Goal: Task Accomplishment & Management: Manage account settings

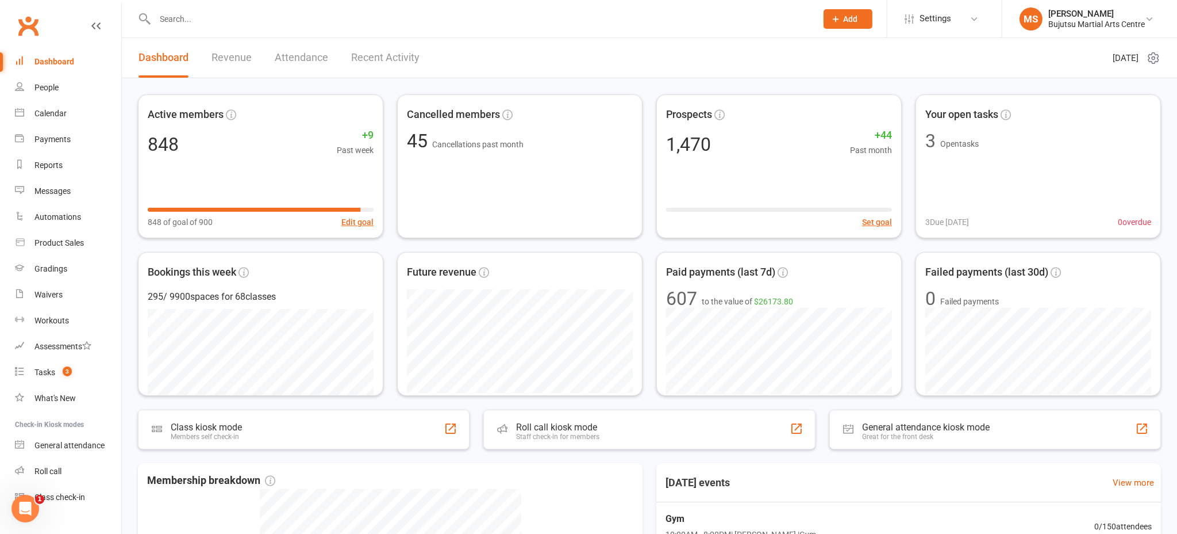
click at [251, 21] on input "text" at bounding box center [481, 19] width 658 height 16
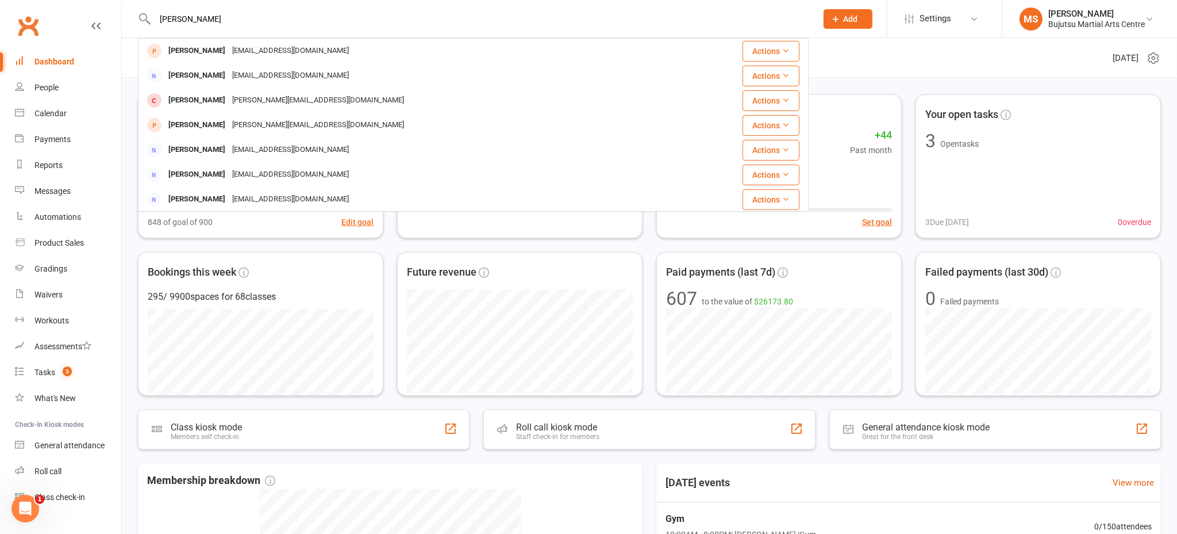
type input "[PERSON_NAME]"
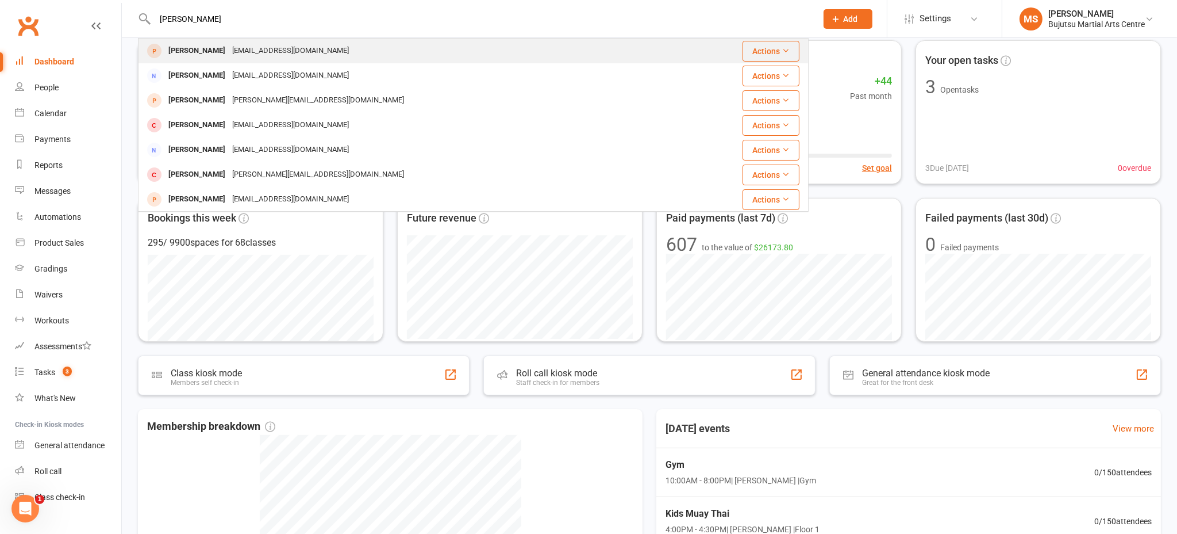
scroll to position [55, 0]
click at [246, 46] on div "[EMAIL_ADDRESS][DOMAIN_NAME]" at bounding box center [291, 51] width 124 height 17
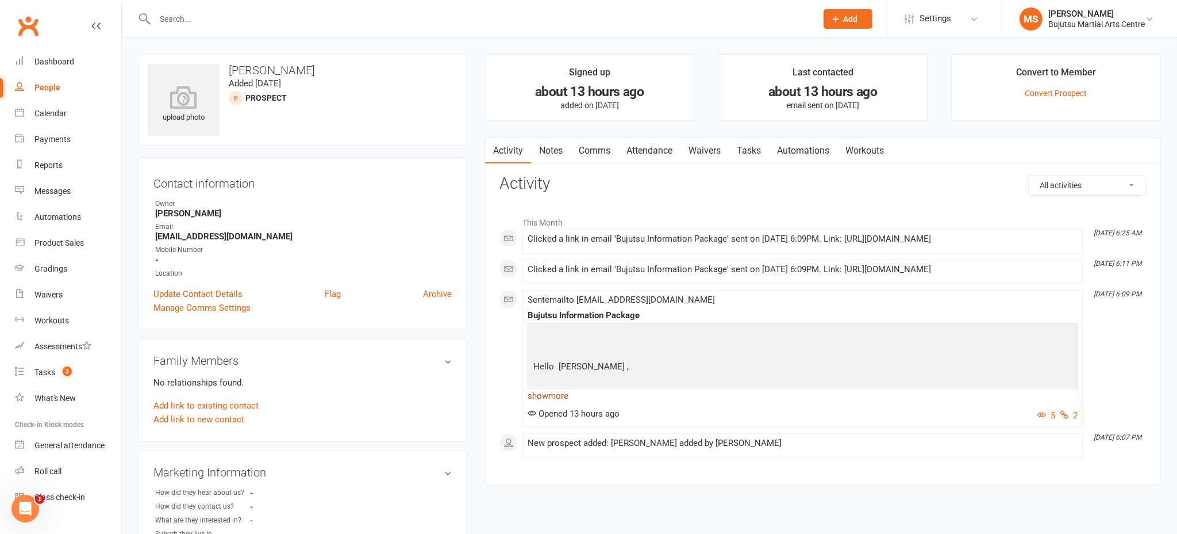
click at [567, 394] on link "show more" at bounding box center [803, 395] width 550 height 16
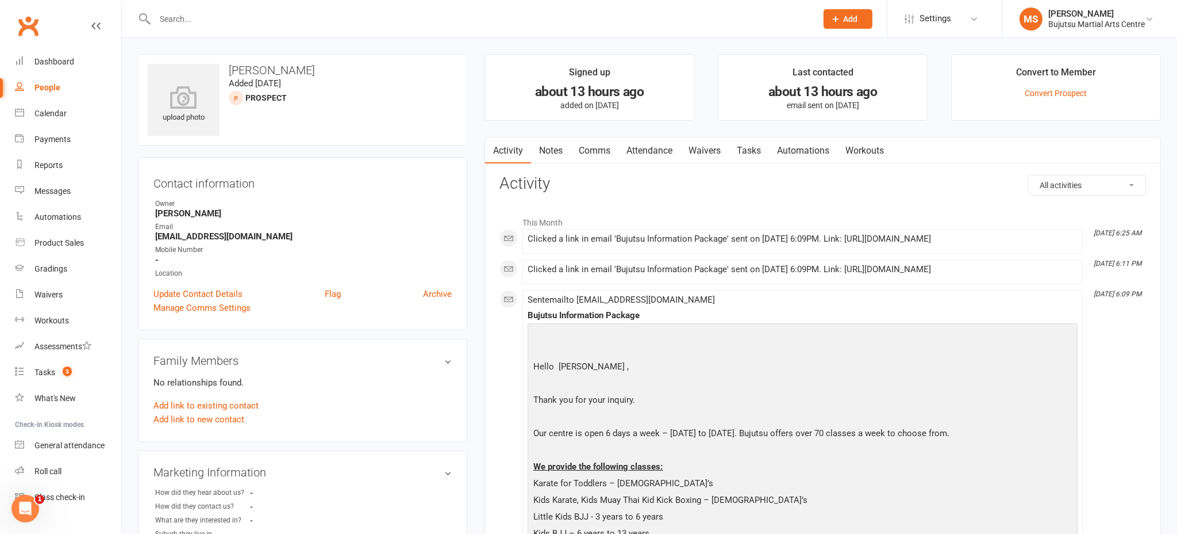
click at [648, 151] on link "Attendance" at bounding box center [650, 150] width 62 height 26
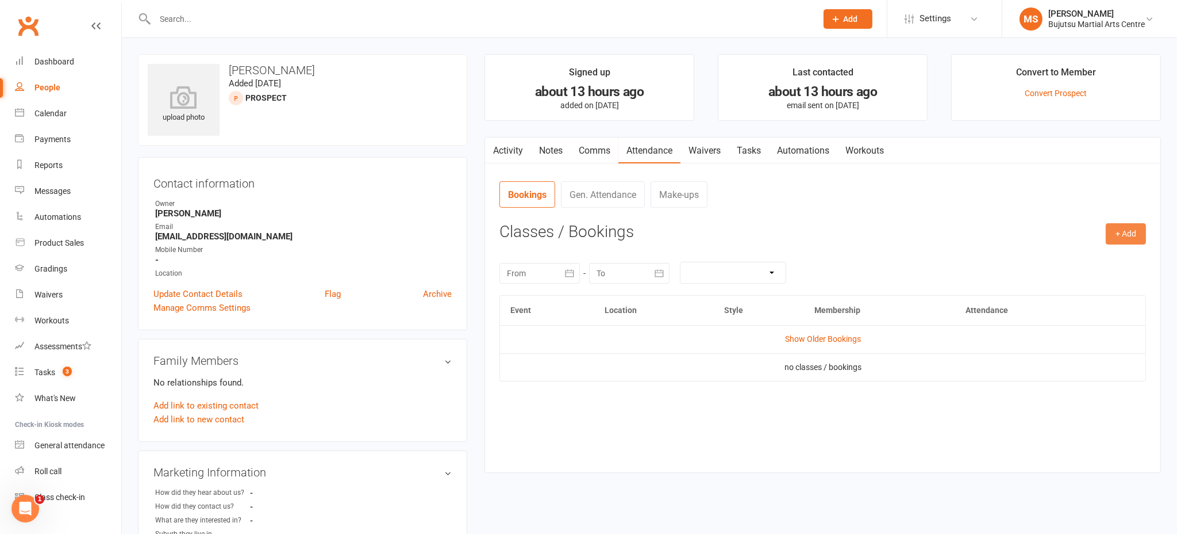
click at [1141, 232] on button "+ Add" at bounding box center [1126, 233] width 40 height 21
click at [1090, 255] on link "Book Event" at bounding box center [1089, 259] width 114 height 23
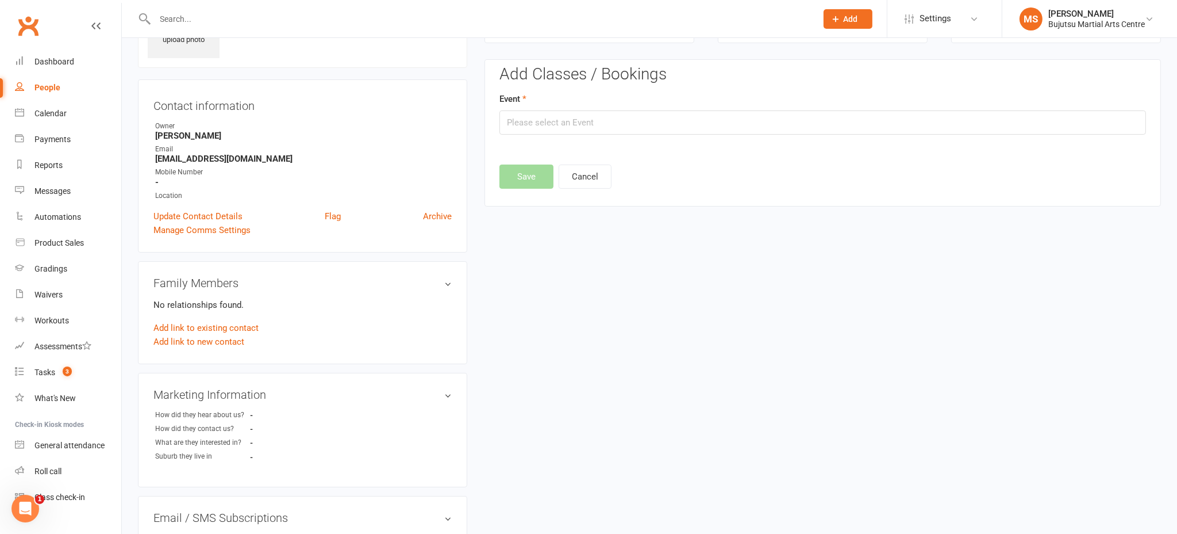
scroll to position [79, 0]
click at [540, 124] on input "text" at bounding box center [823, 121] width 647 height 24
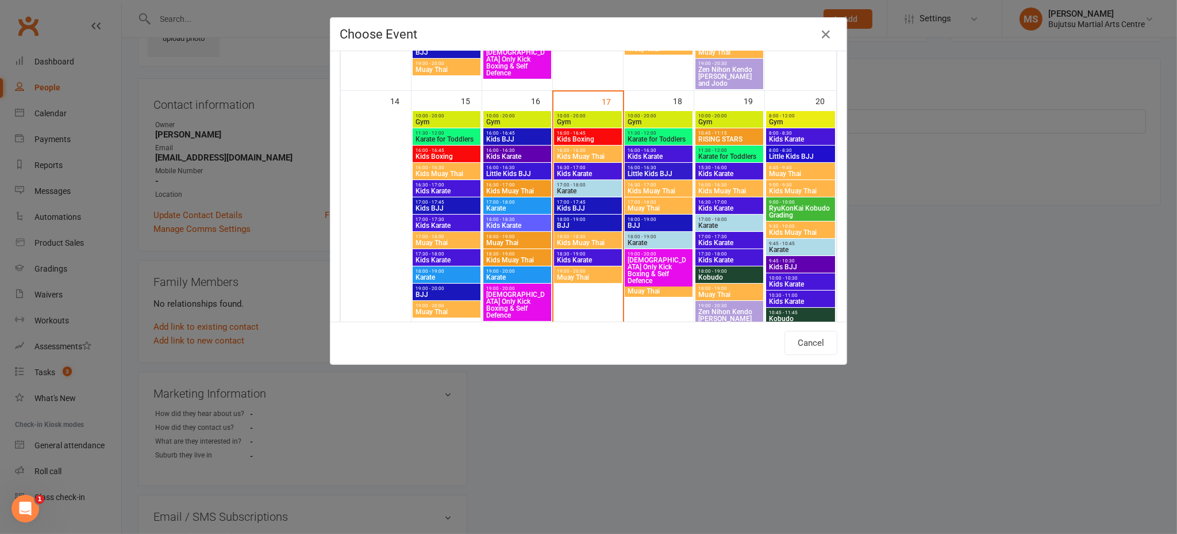
scroll to position [524, 0]
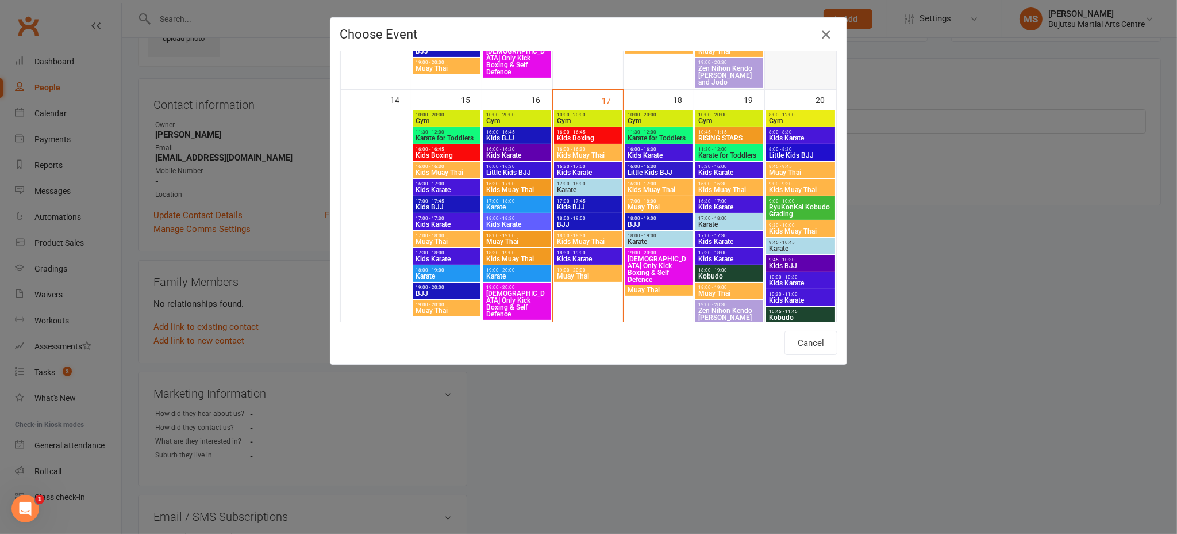
drag, startPoint x: 824, startPoint y: 31, endPoint x: 787, endPoint y: 30, distance: 36.8
click at [824, 31] on icon "button" at bounding box center [826, 35] width 14 height 14
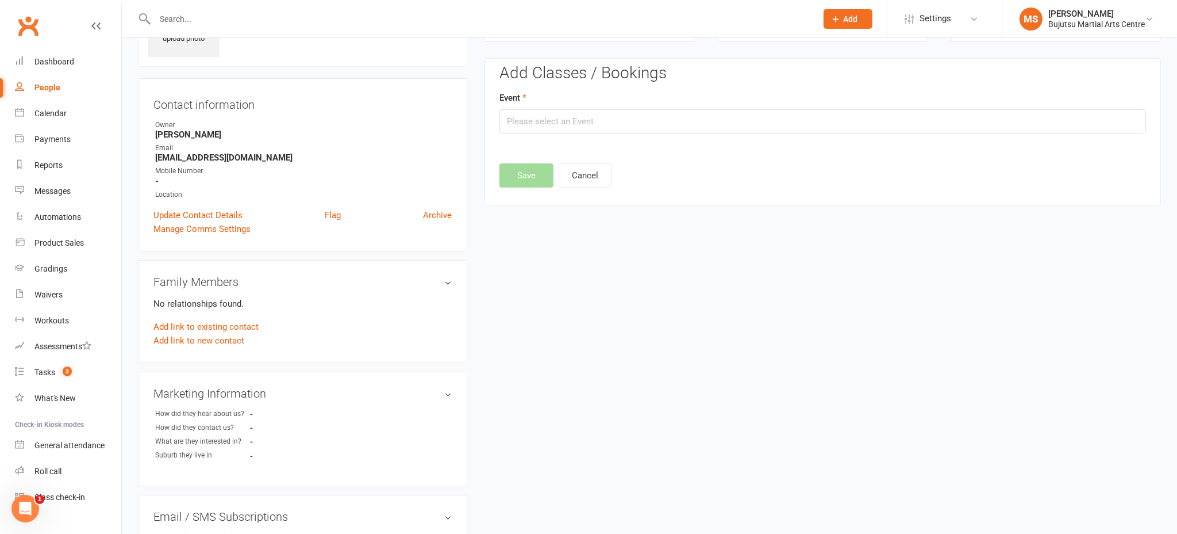
click at [355, 16] on input "text" at bounding box center [481, 19] width 658 height 16
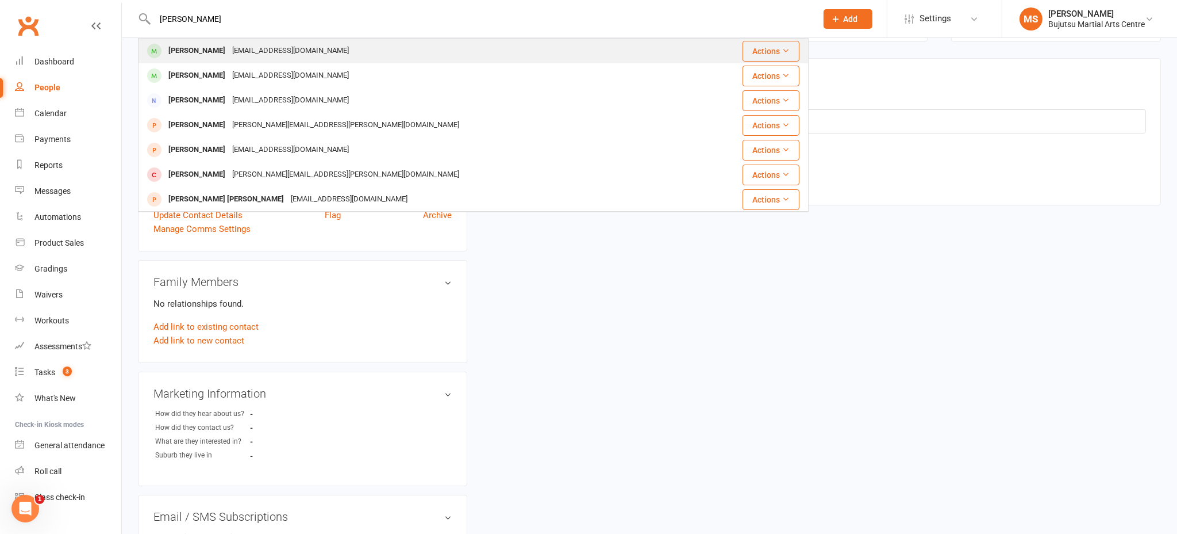
type input "[PERSON_NAME]"
click at [175, 50] on div "[PERSON_NAME]" at bounding box center [197, 51] width 64 height 17
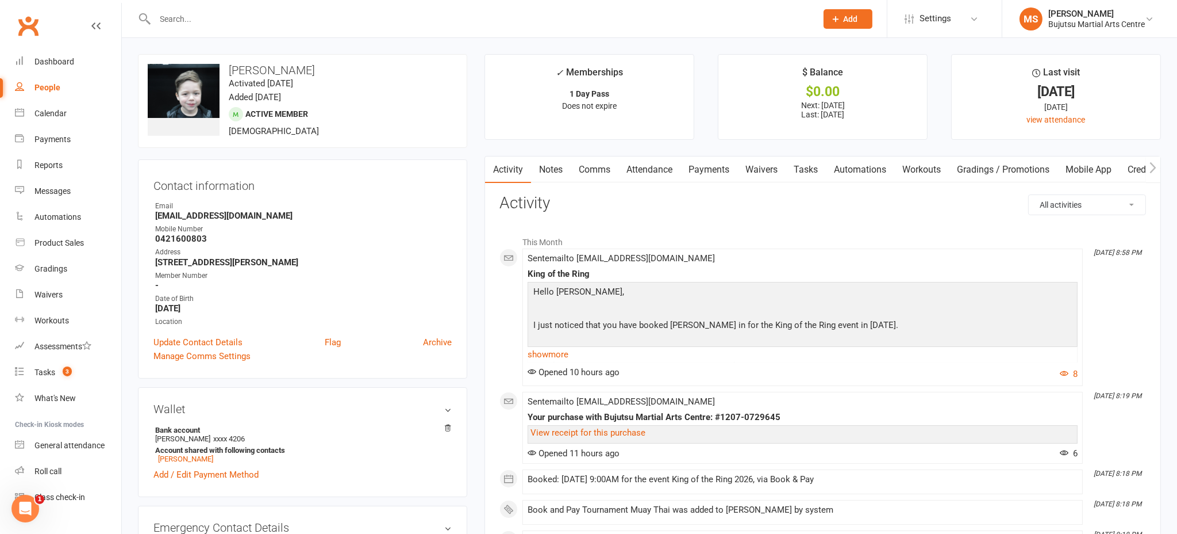
drag, startPoint x: 708, startPoint y: 171, endPoint x: 695, endPoint y: 171, distance: 12.7
click at [708, 171] on link "Payments" at bounding box center [709, 169] width 57 height 26
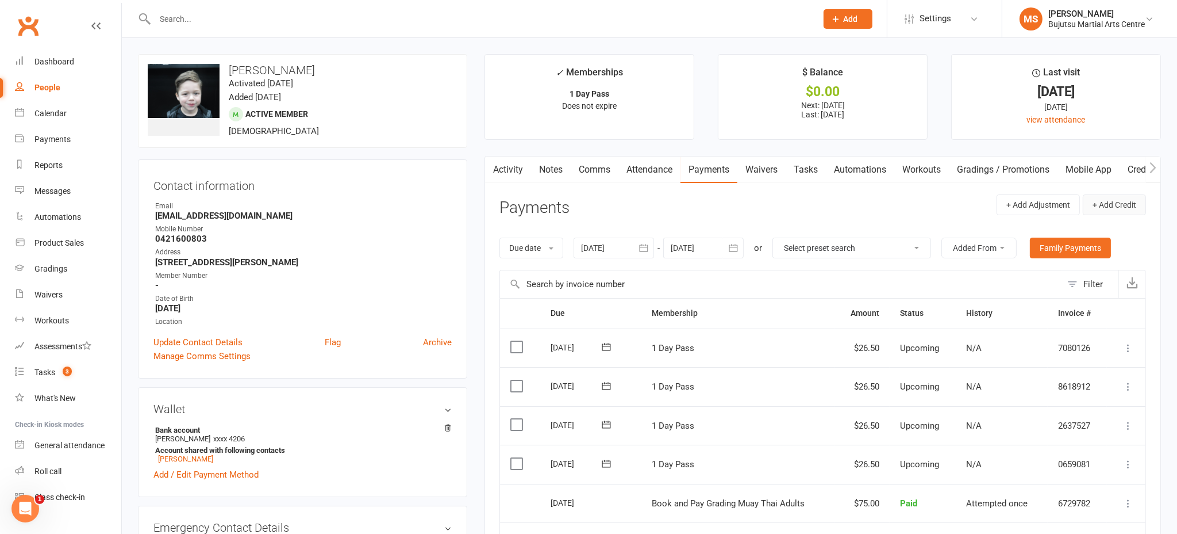
click at [1130, 206] on button "+ Add Credit" at bounding box center [1114, 204] width 63 height 21
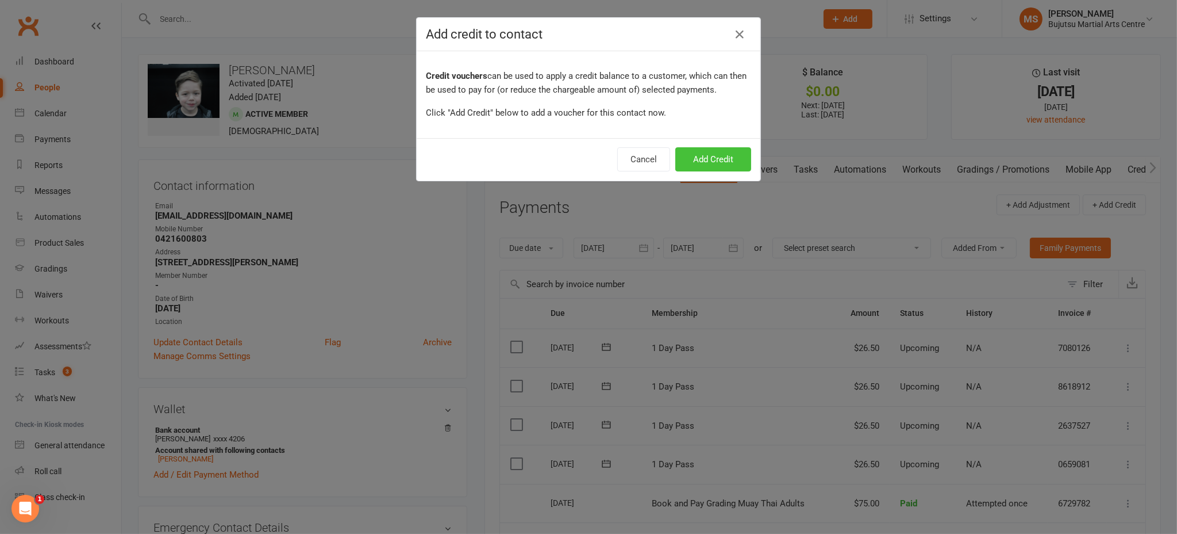
click at [693, 150] on button "Add Credit" at bounding box center [714, 159] width 76 height 24
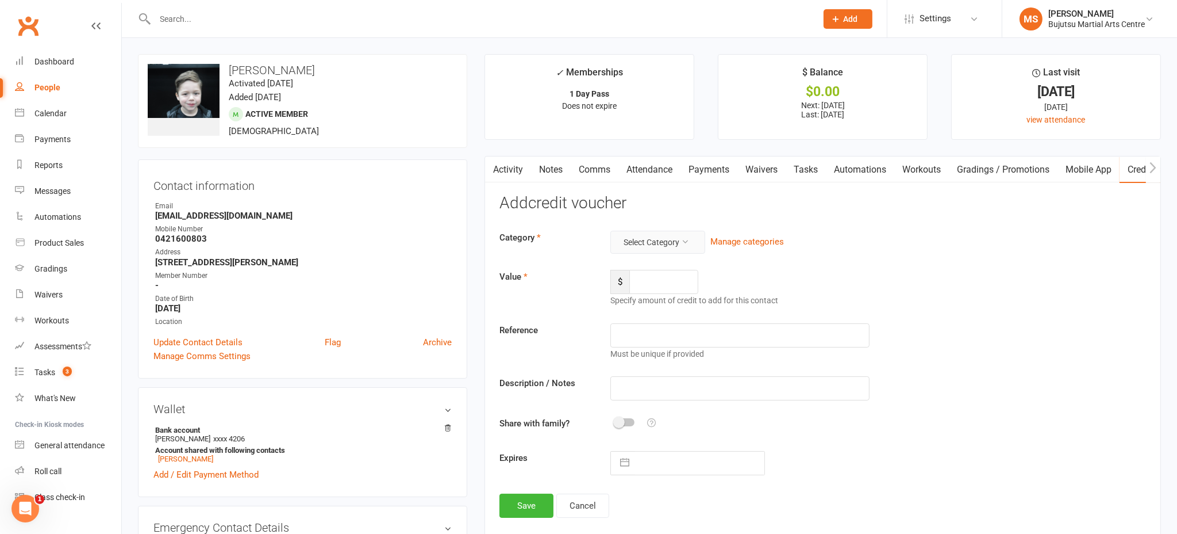
drag, startPoint x: 680, startPoint y: 246, endPoint x: 672, endPoint y: 244, distance: 8.4
click at [678, 245] on button "Select Category" at bounding box center [658, 242] width 95 height 23
drag, startPoint x: 655, startPoint y: 380, endPoint x: 662, endPoint y: 370, distance: 11.6
click at [656, 378] on link "refund" at bounding box center [649, 384] width 114 height 23
click at [646, 276] on input "number" at bounding box center [664, 282] width 69 height 24
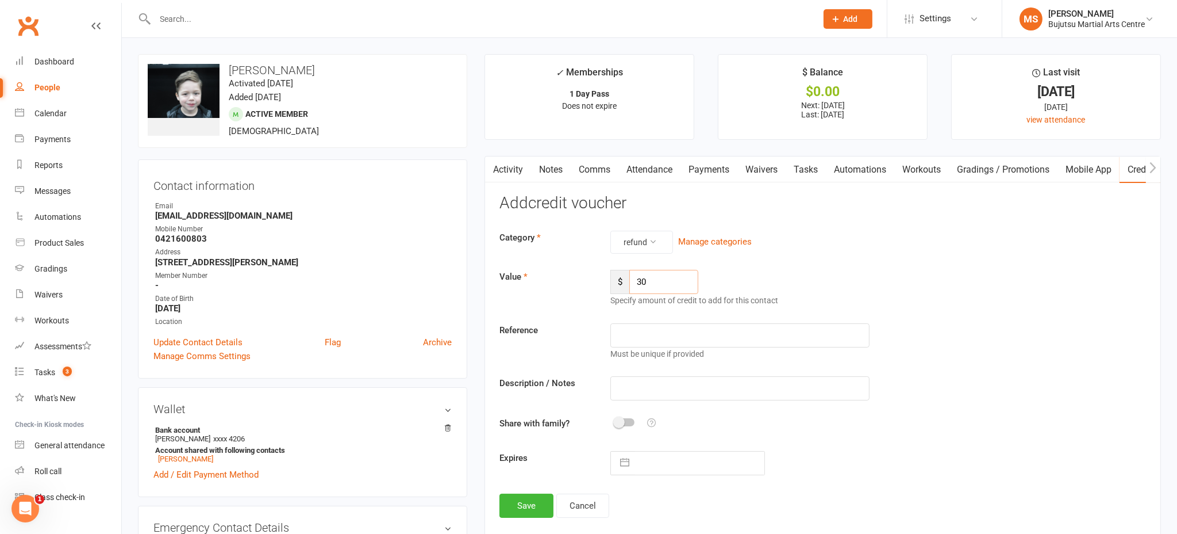
type input "30"
click at [648, 336] on input "text" at bounding box center [740, 335] width 259 height 24
type input "[PERSON_NAME] of the ring refund"
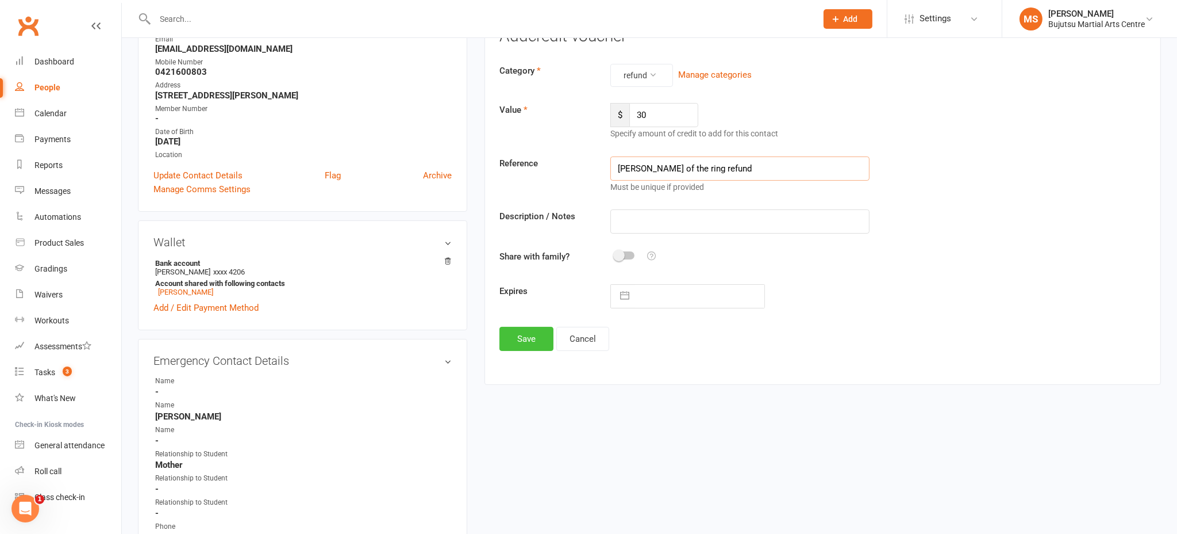
scroll to position [168, 0]
click at [528, 330] on button "Save" at bounding box center [527, 337] width 54 height 24
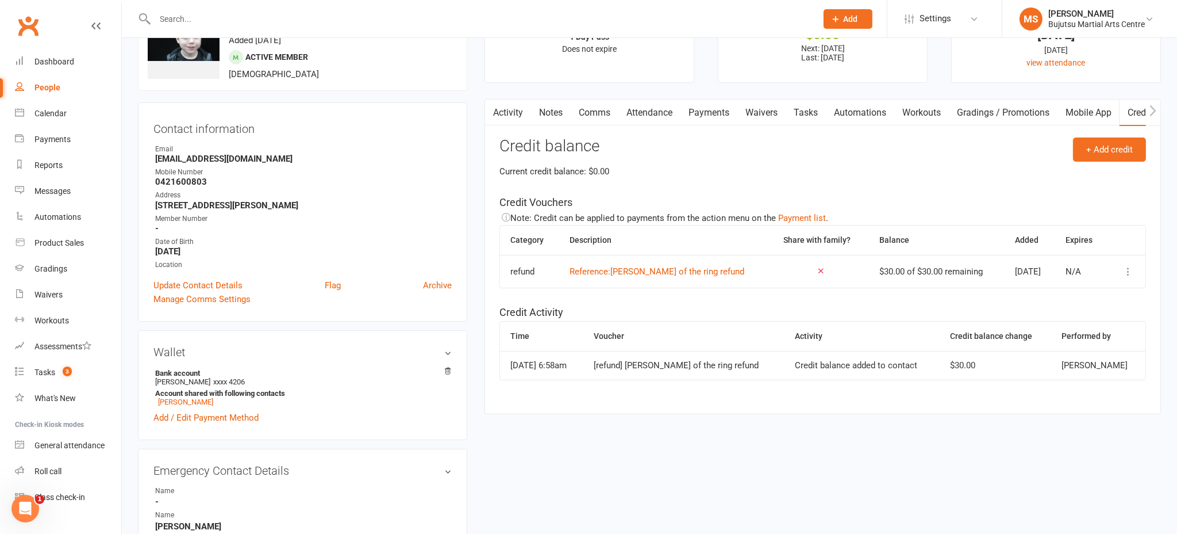
scroll to position [0, 0]
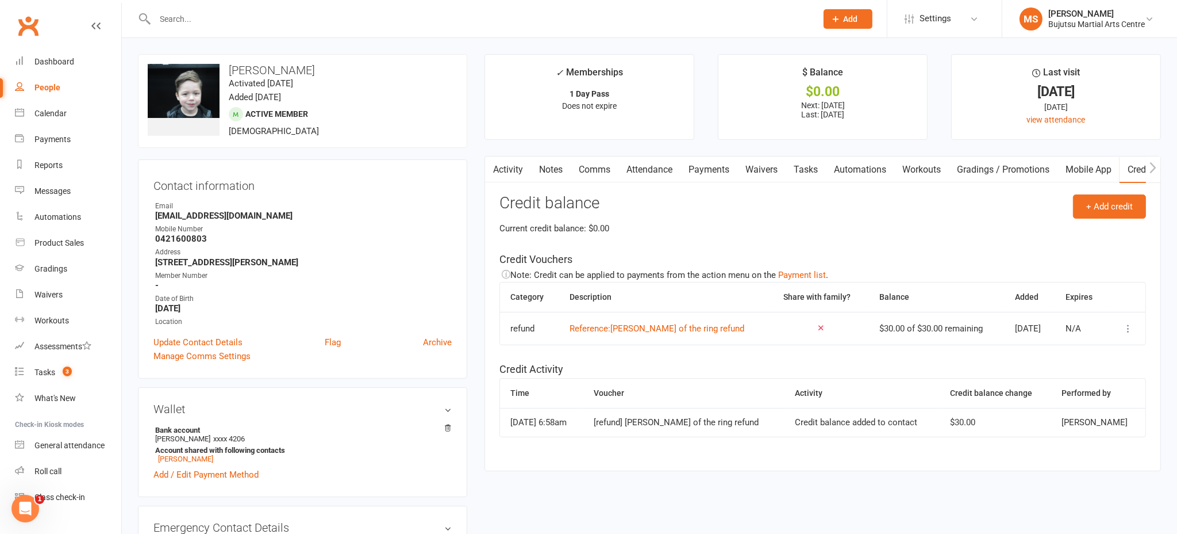
click at [716, 170] on link "Payments" at bounding box center [709, 169] width 57 height 26
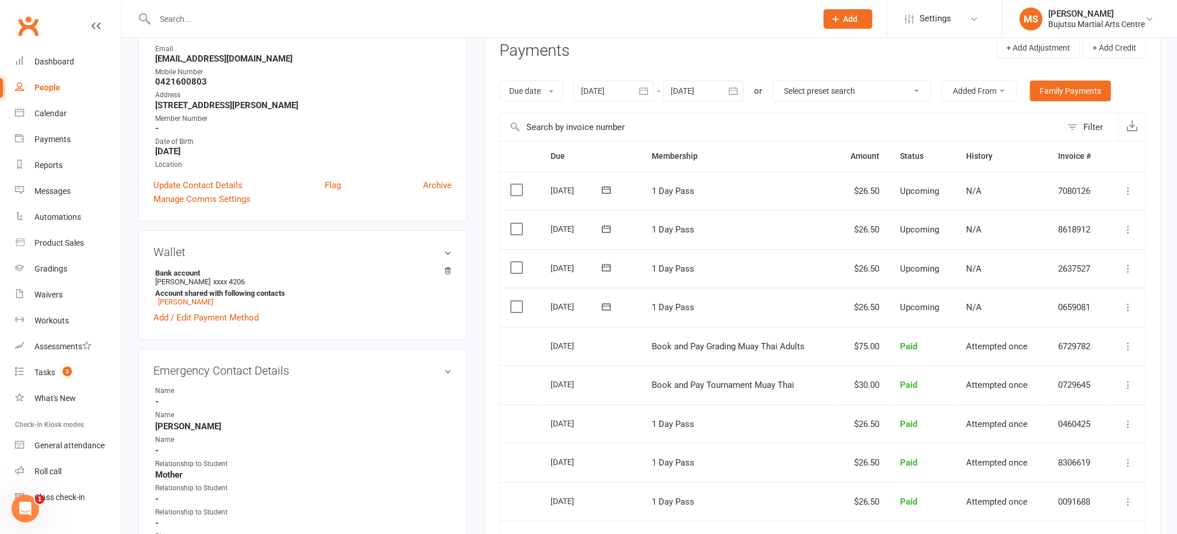
scroll to position [158, 0]
click at [1130, 304] on icon at bounding box center [1128, 306] width 11 height 11
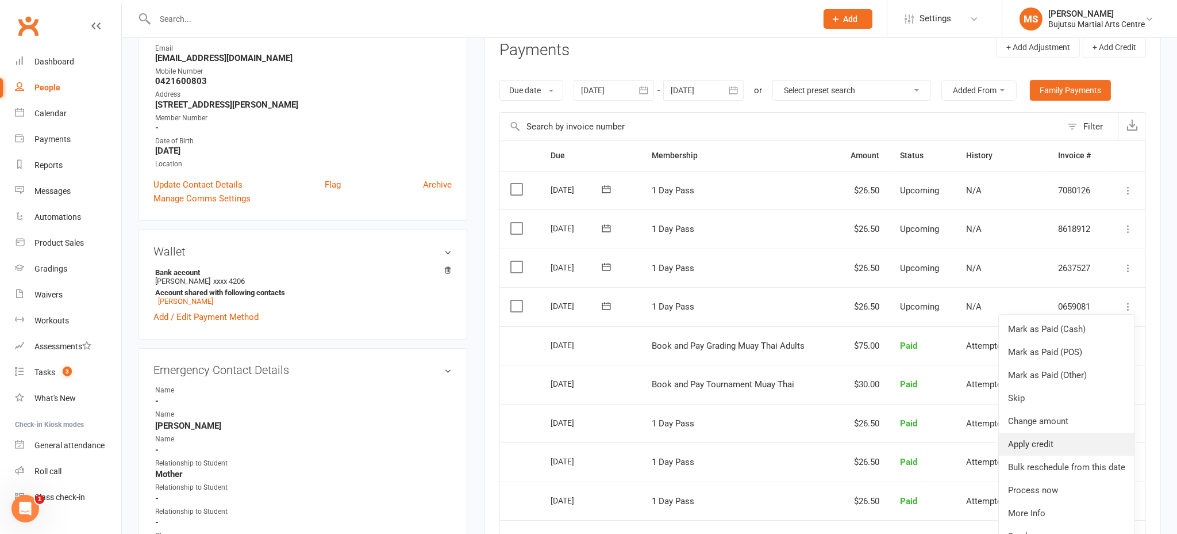
click at [1096, 439] on link "Apply credit" at bounding box center [1067, 443] width 136 height 23
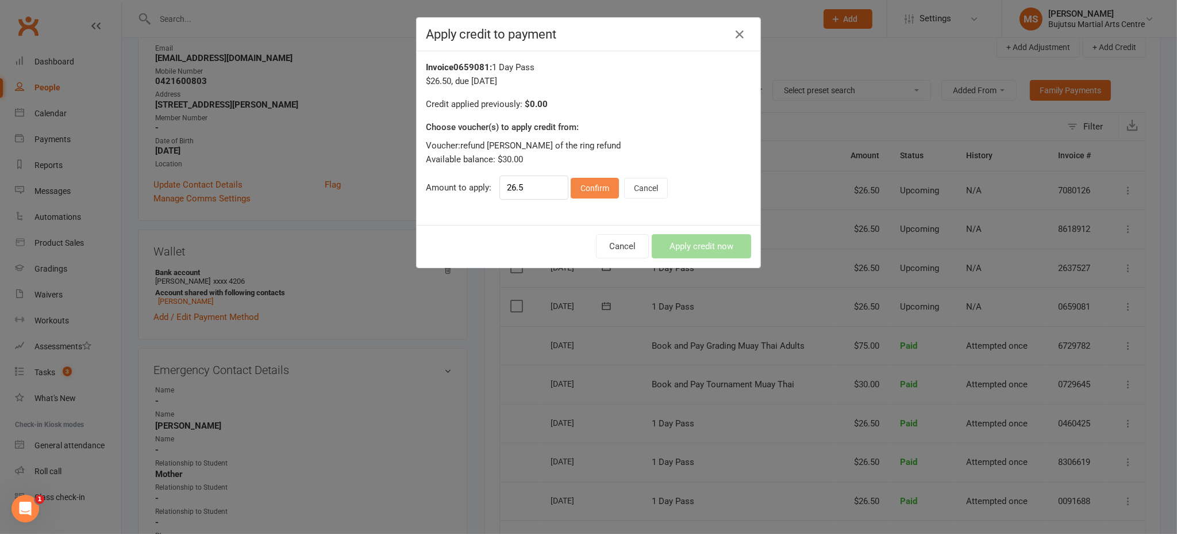
click at [597, 185] on button "Confirm" at bounding box center [595, 188] width 48 height 21
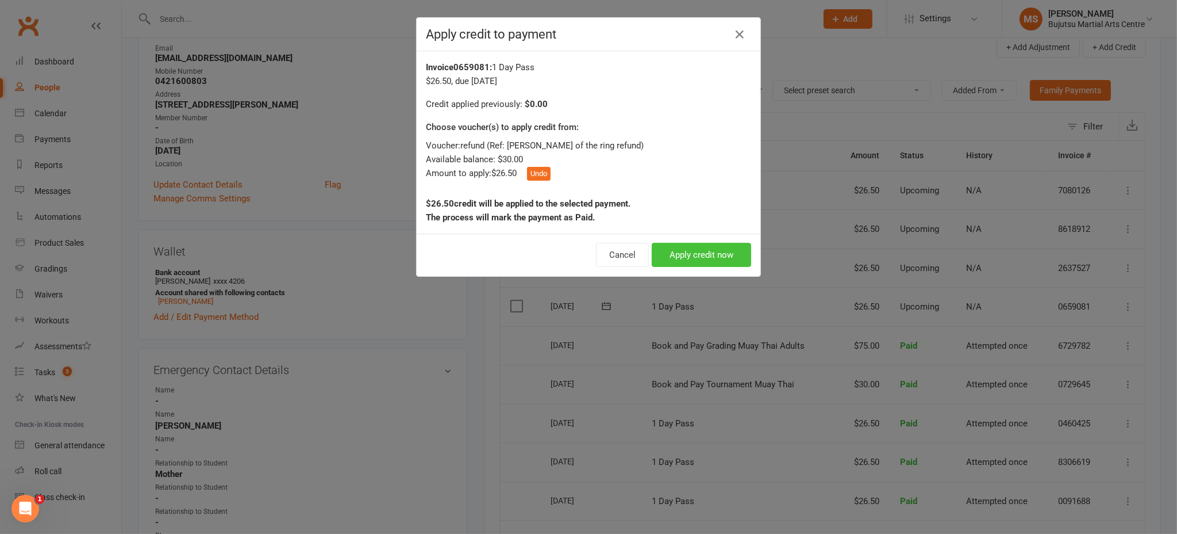
click at [677, 253] on button "Apply credit now" at bounding box center [701, 255] width 99 height 24
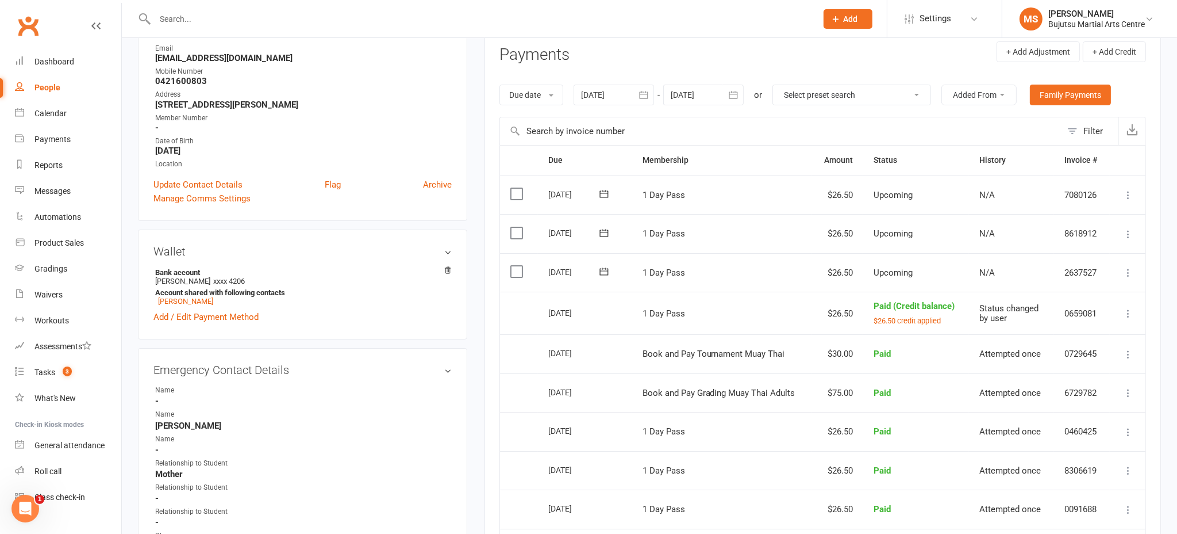
drag, startPoint x: 1127, startPoint y: 273, endPoint x: 1113, endPoint y: 283, distance: 17.2
click at [1127, 273] on icon at bounding box center [1128, 272] width 11 height 11
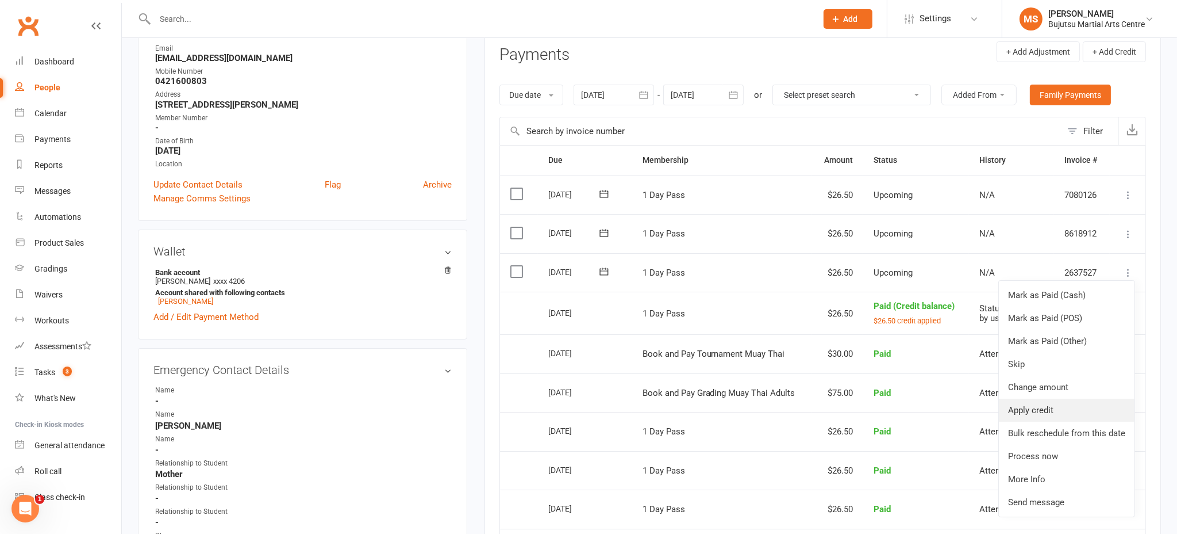
click at [1058, 413] on link "Apply credit" at bounding box center [1067, 409] width 136 height 23
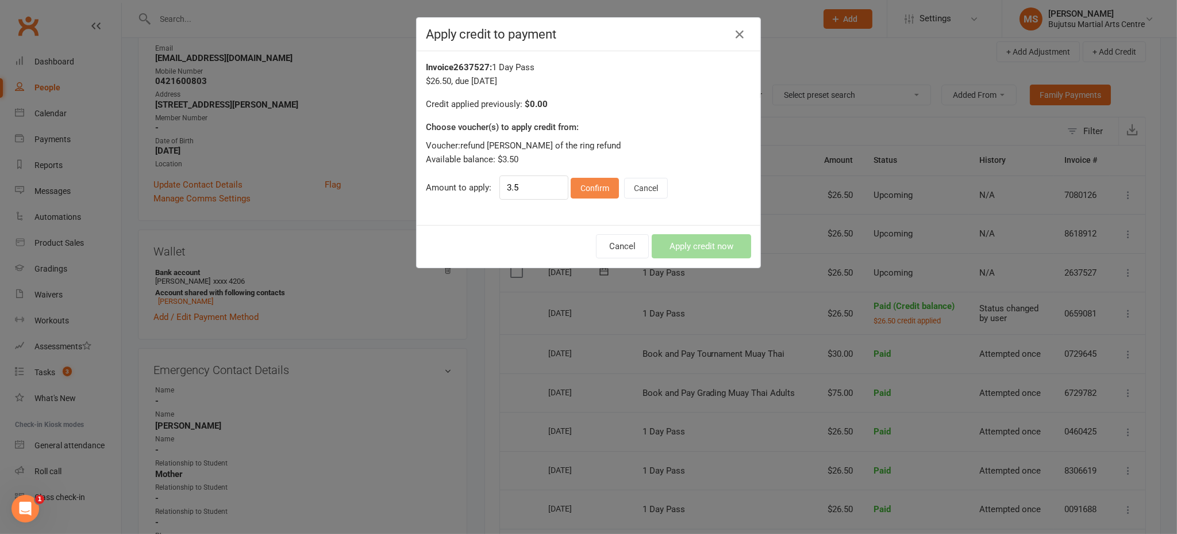
drag, startPoint x: 597, startPoint y: 184, endPoint x: 605, endPoint y: 188, distance: 8.5
click at [597, 184] on button "Confirm" at bounding box center [595, 188] width 48 height 21
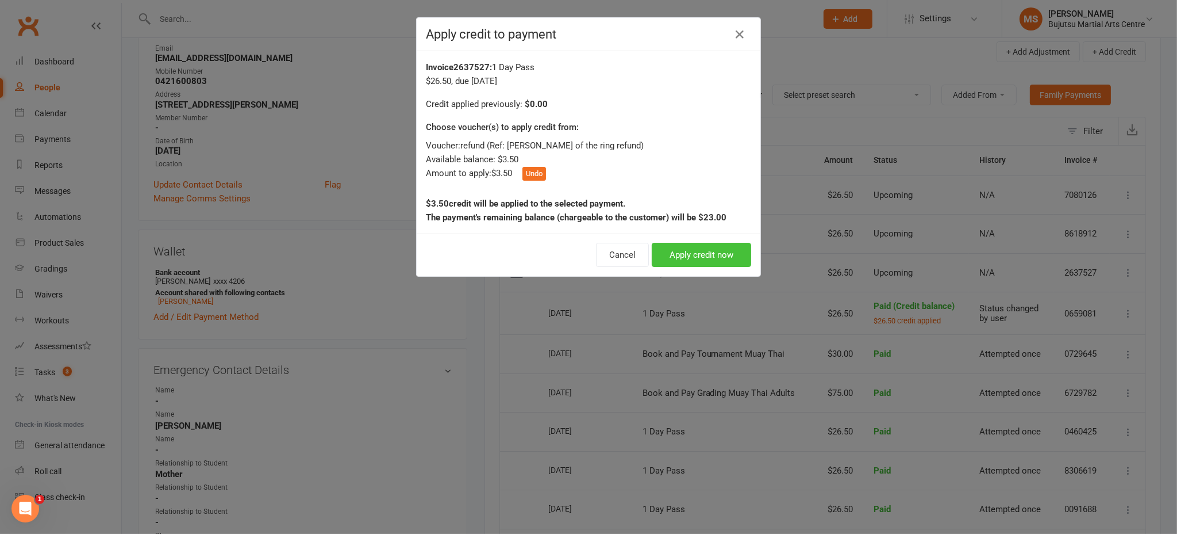
drag, startPoint x: 720, startPoint y: 255, endPoint x: 729, endPoint y: 256, distance: 9.3
click at [721, 255] on button "Apply credit now" at bounding box center [701, 255] width 99 height 24
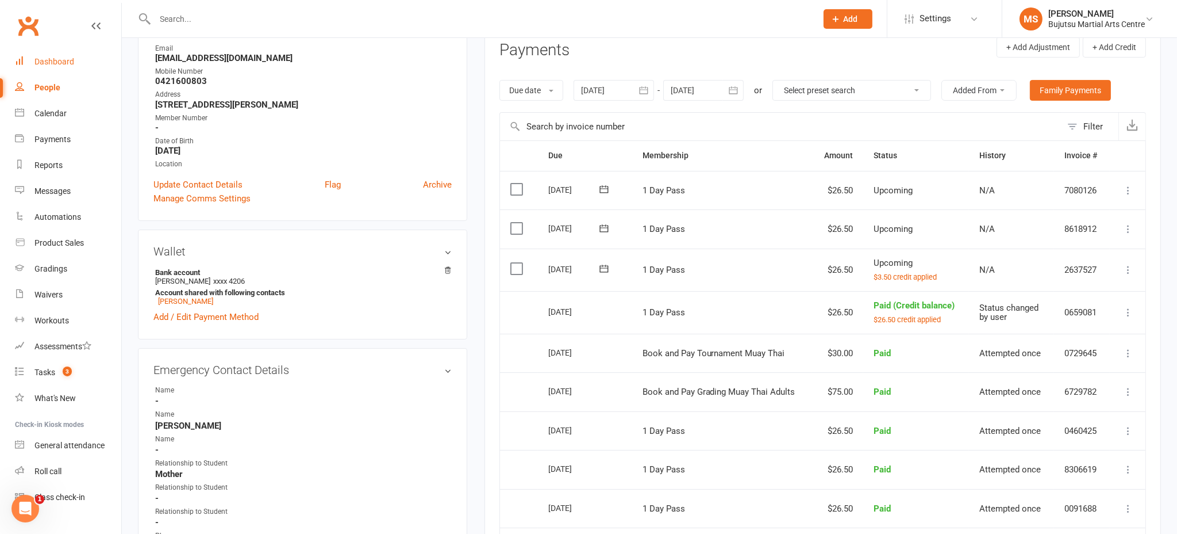
click at [68, 60] on div "Dashboard" at bounding box center [54, 61] width 40 height 9
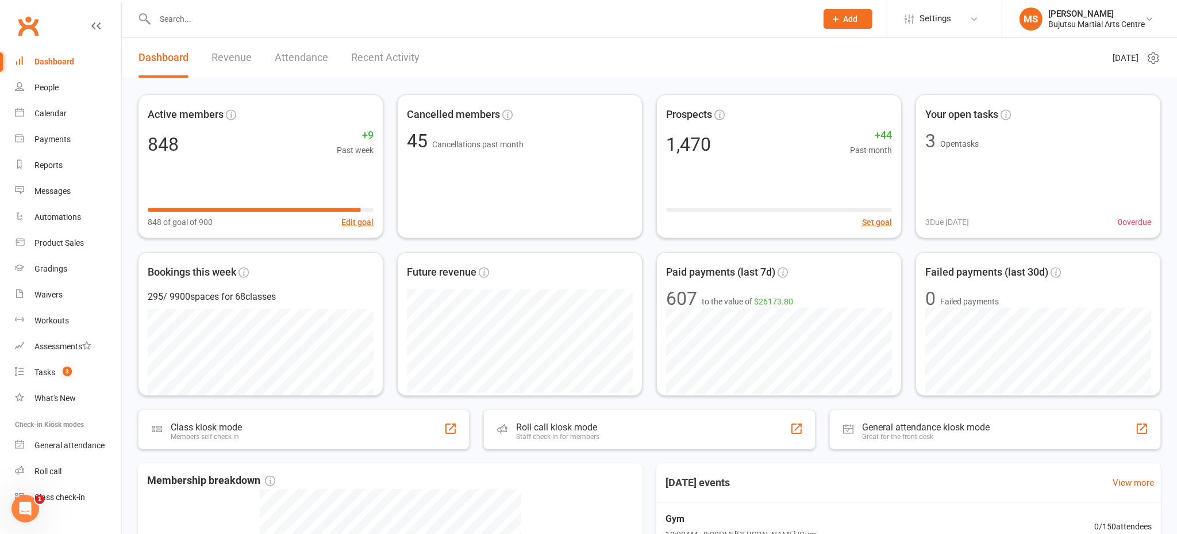
click at [197, 26] on input "text" at bounding box center [481, 19] width 658 height 16
click at [41, 94] on link "People" at bounding box center [68, 88] width 106 height 26
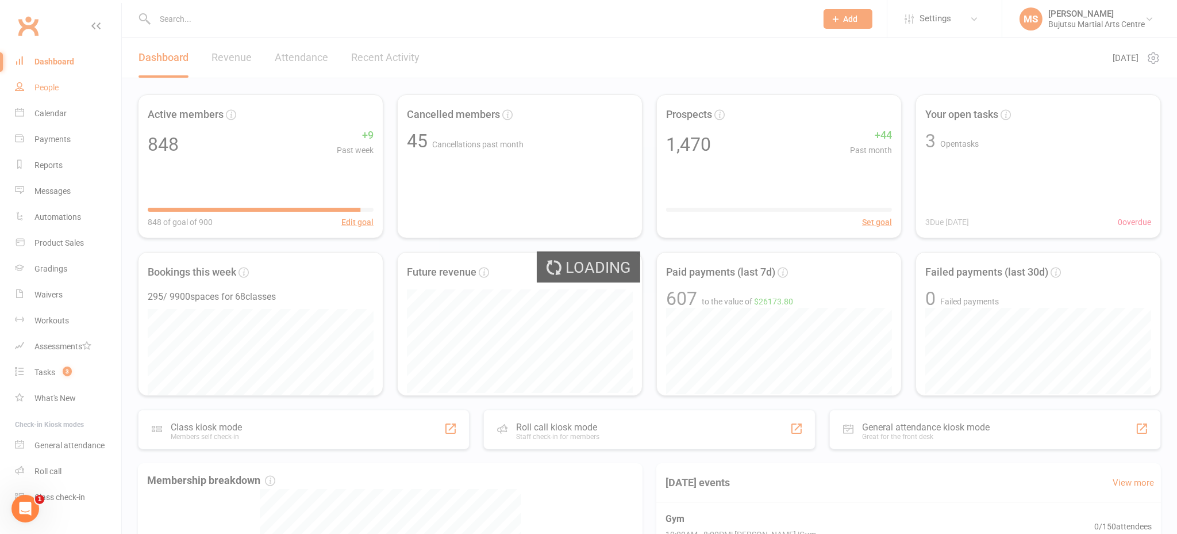
select select "100"
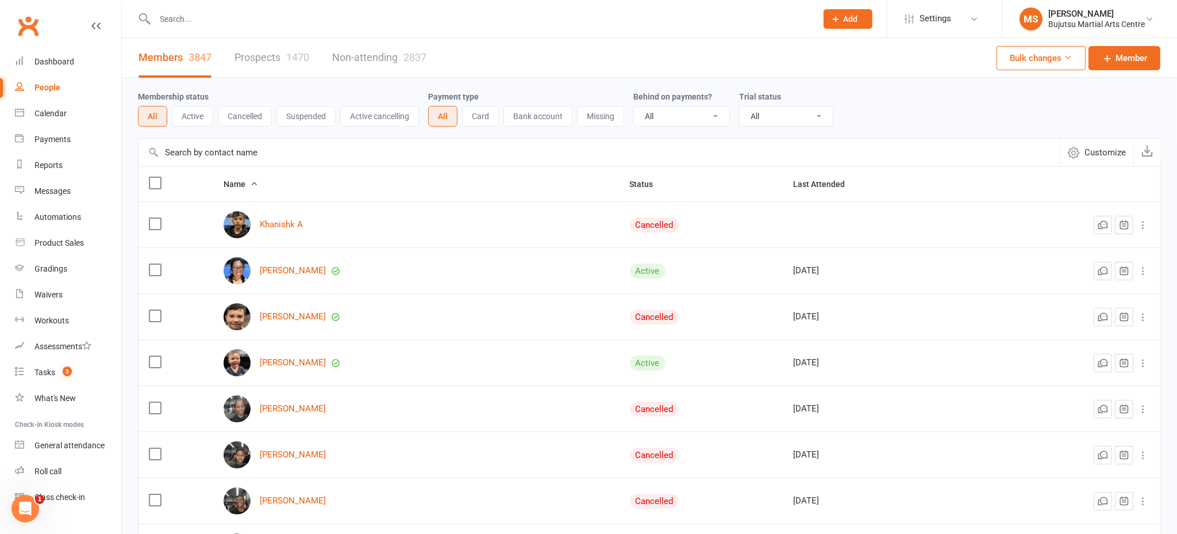
click at [256, 54] on link "Prospects 1470" at bounding box center [272, 58] width 75 height 40
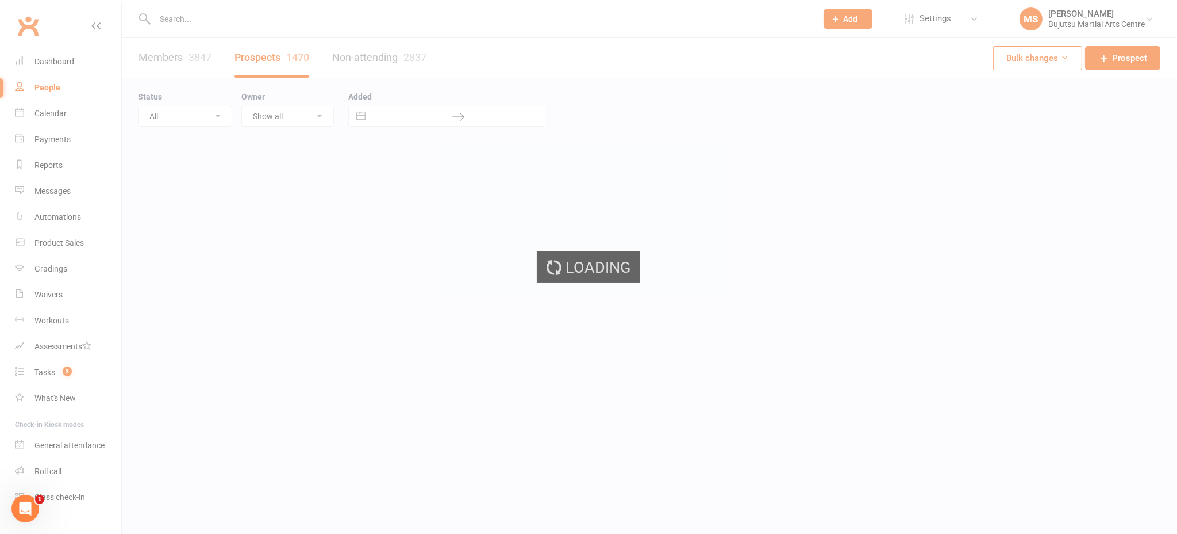
select select "100"
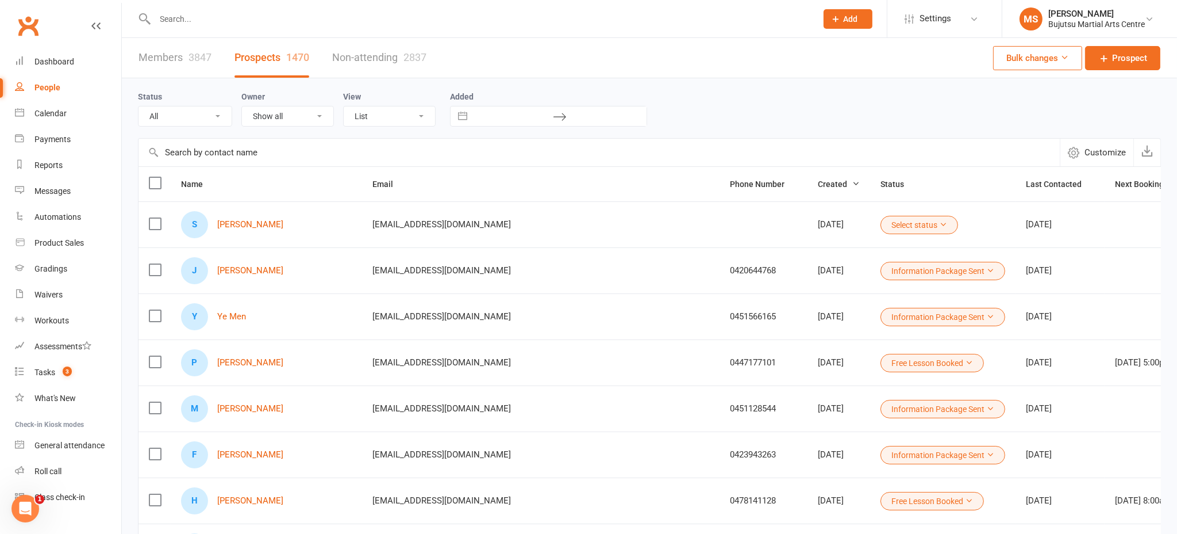
click at [881, 221] on button "Select status" at bounding box center [920, 225] width 78 height 18
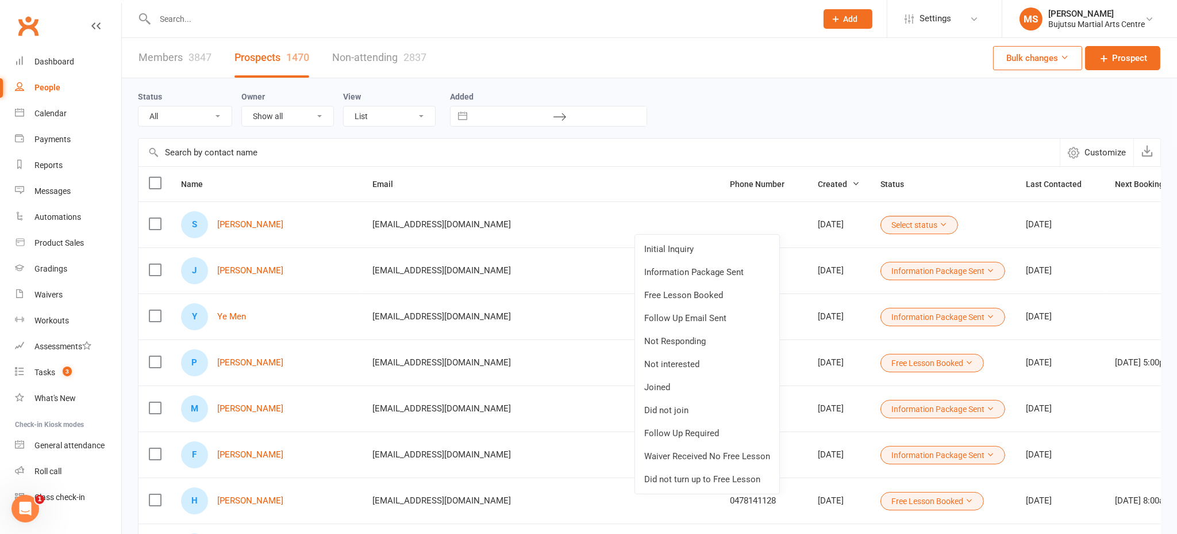
click at [734, 294] on link "Free Lesson Booked" at bounding box center [707, 294] width 144 height 23
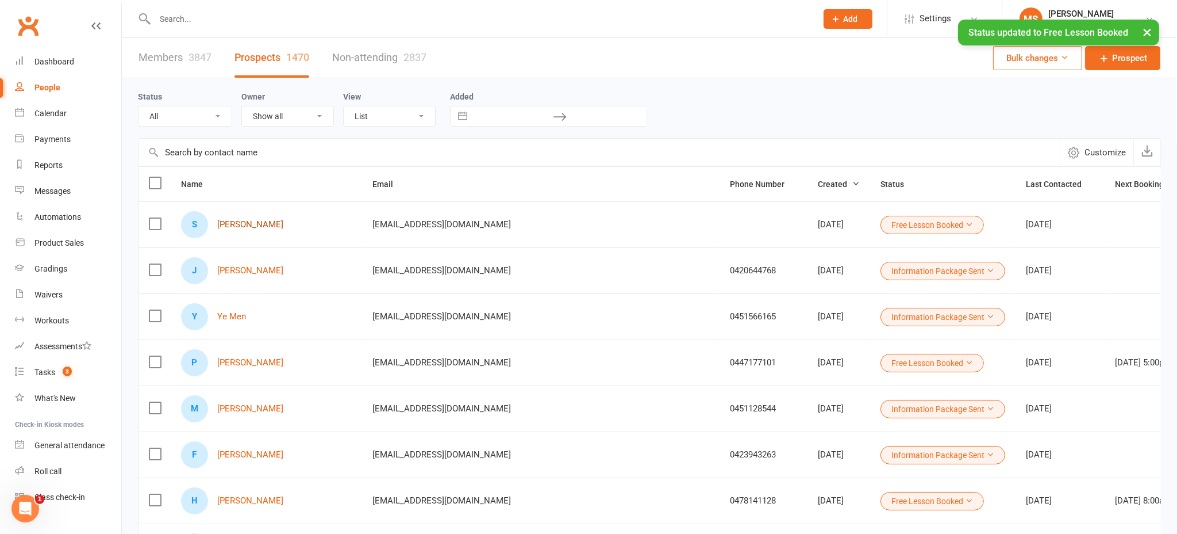
click at [278, 223] on link "[PERSON_NAME]" at bounding box center [250, 225] width 66 height 10
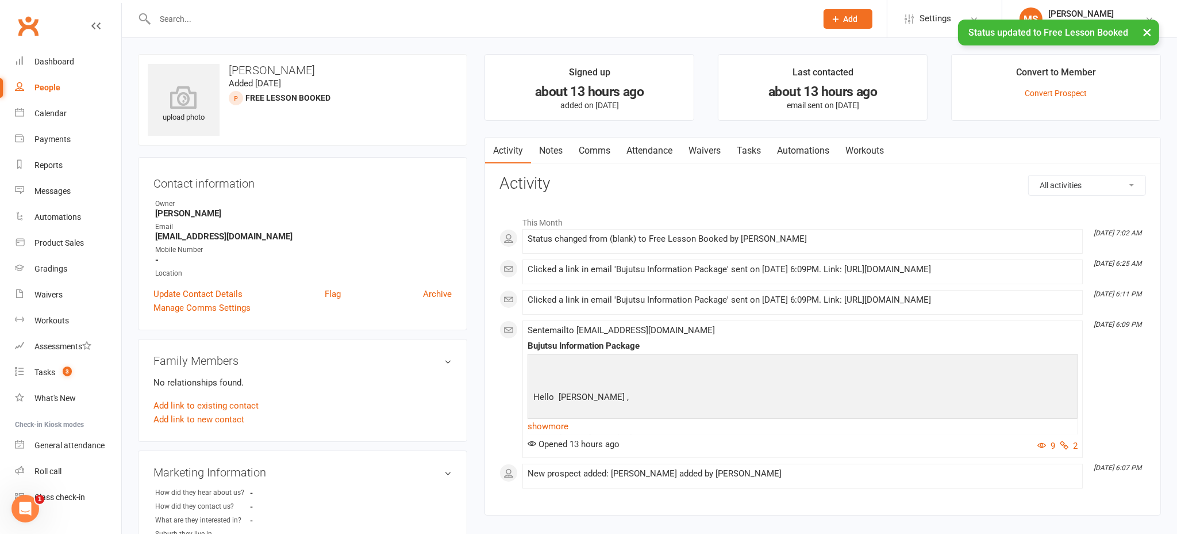
click at [664, 151] on link "Attendance" at bounding box center [650, 150] width 62 height 26
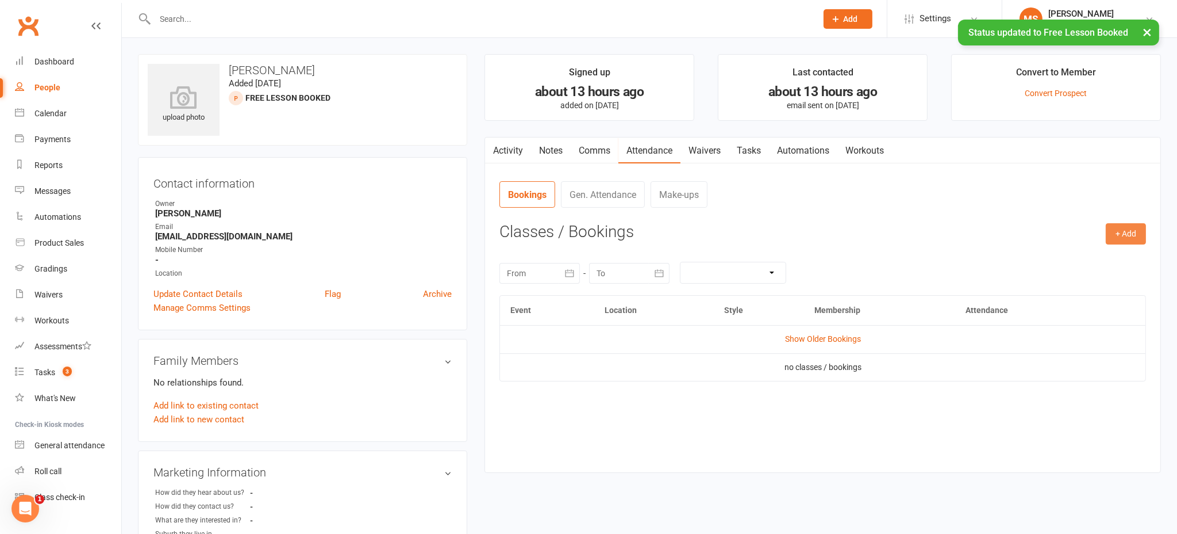
drag, startPoint x: 1128, startPoint y: 231, endPoint x: 1116, endPoint y: 228, distance: 12.4
click at [1128, 231] on button "+ Add" at bounding box center [1126, 233] width 40 height 21
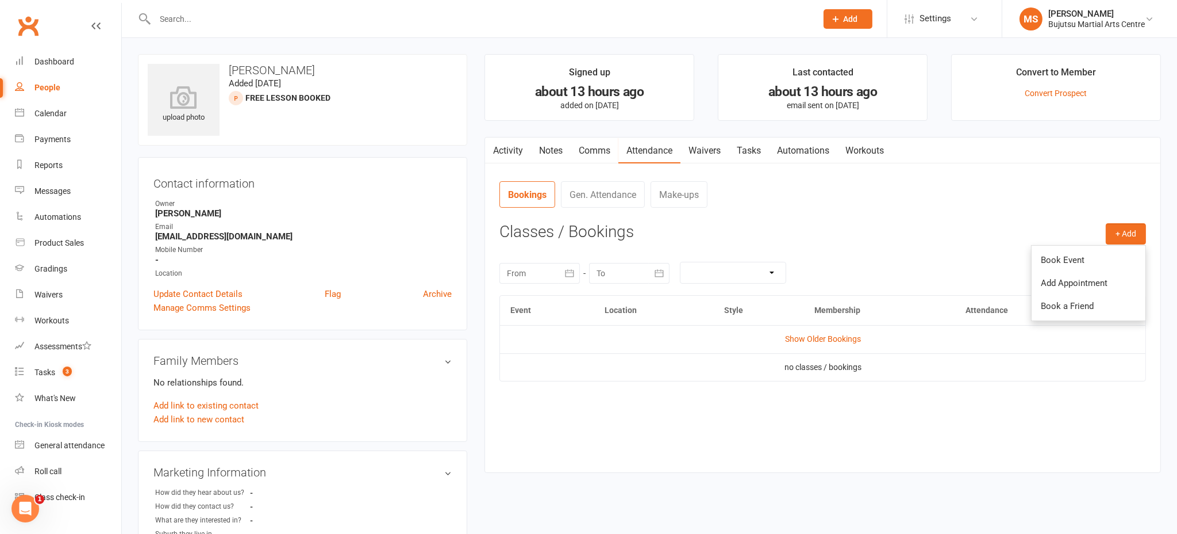
click at [1092, 259] on link "Book Event" at bounding box center [1089, 259] width 114 height 23
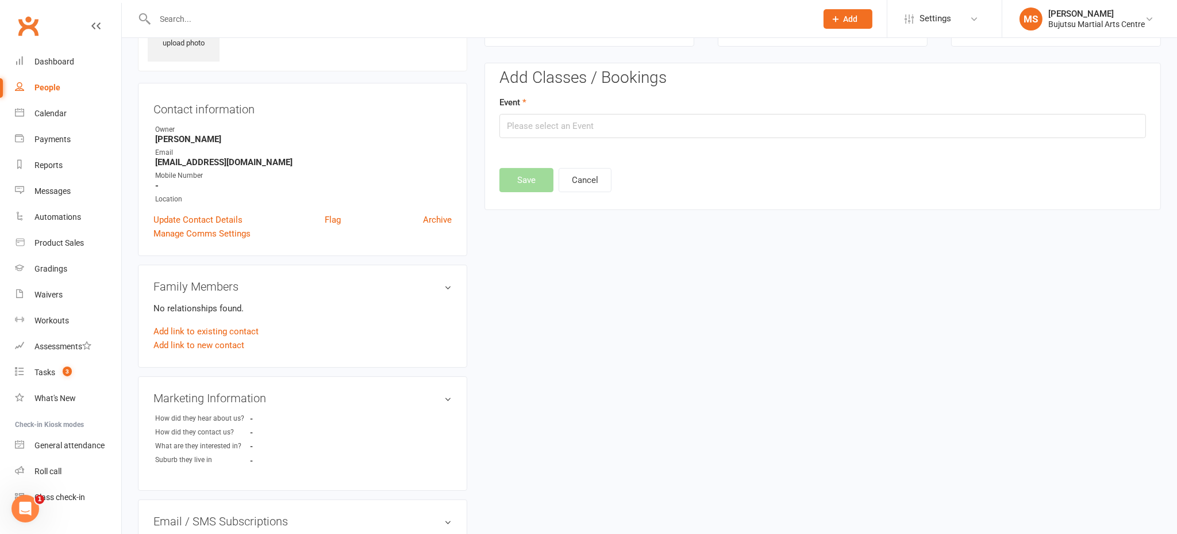
scroll to position [79, 0]
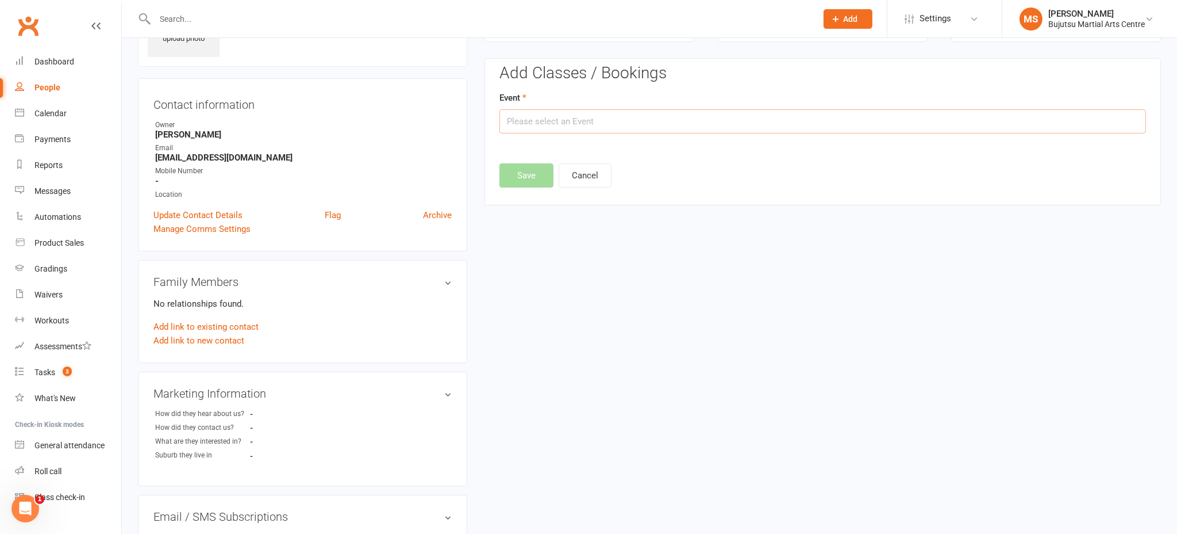
click at [608, 125] on input "text" at bounding box center [823, 121] width 647 height 24
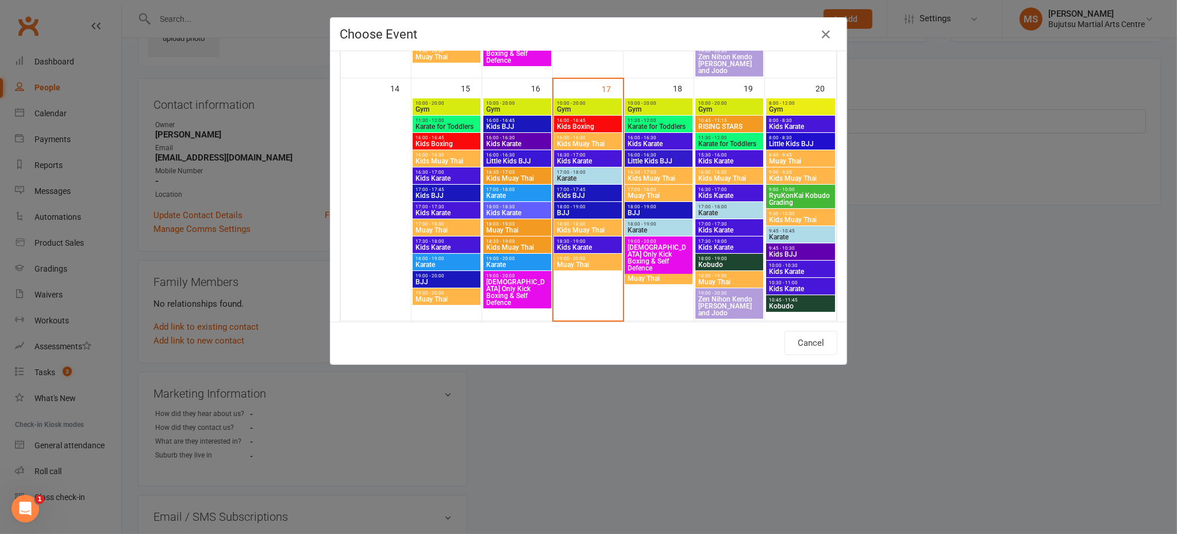
scroll to position [537, 0]
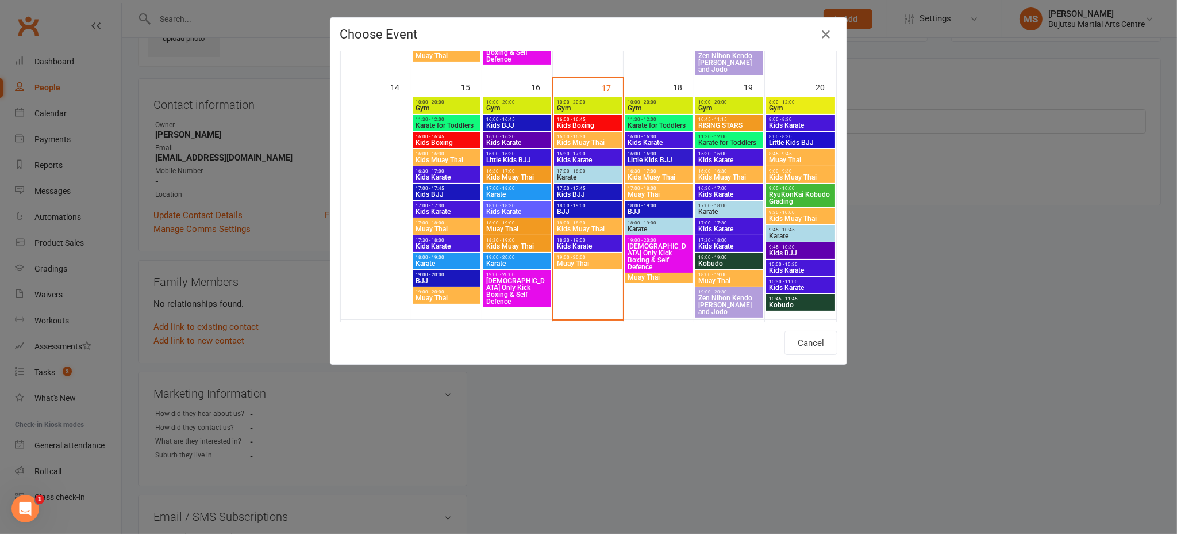
click at [589, 228] on span "Kids Muay Thai" at bounding box center [588, 228] width 63 height 7
type input "Kids Muay Thai - [DATE] 6:00:00 PM"
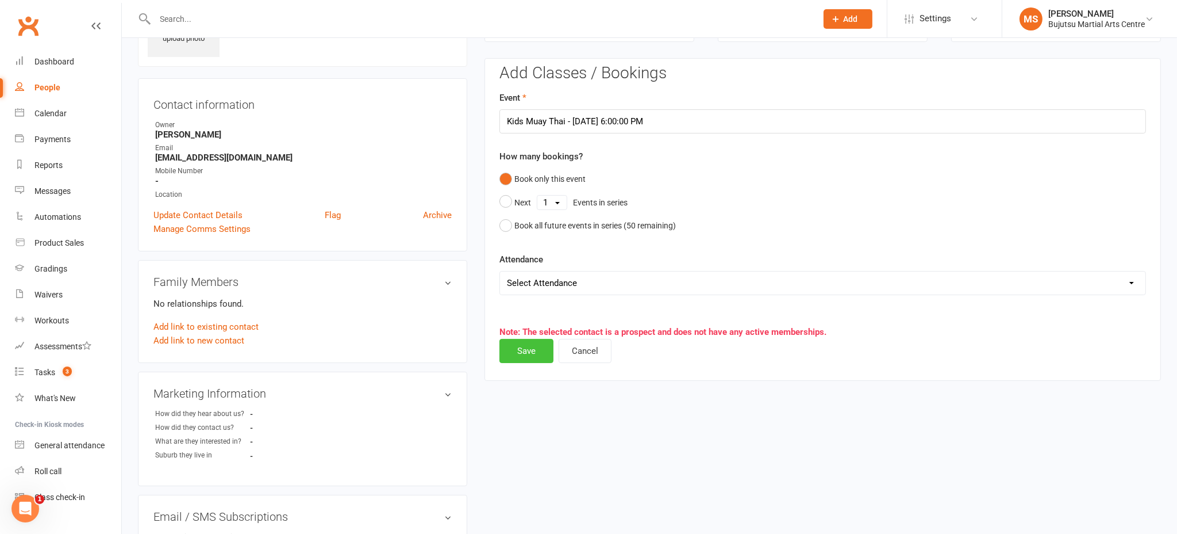
click at [528, 355] on button "Save" at bounding box center [527, 351] width 54 height 24
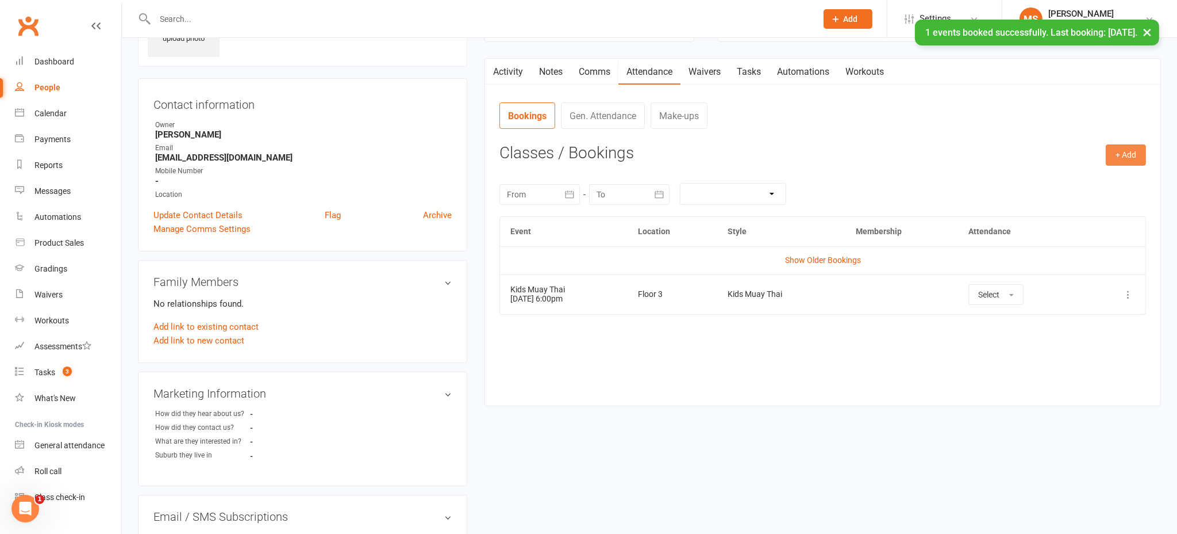
click at [1128, 156] on button "+ Add" at bounding box center [1126, 154] width 40 height 21
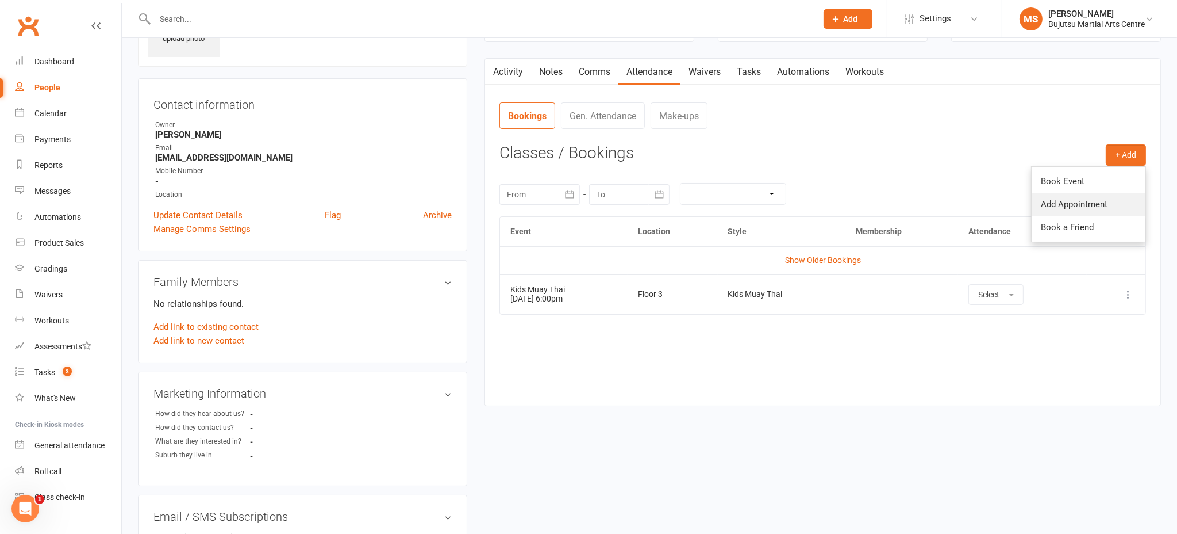
click at [1069, 207] on link "Add Appointment" at bounding box center [1089, 204] width 114 height 23
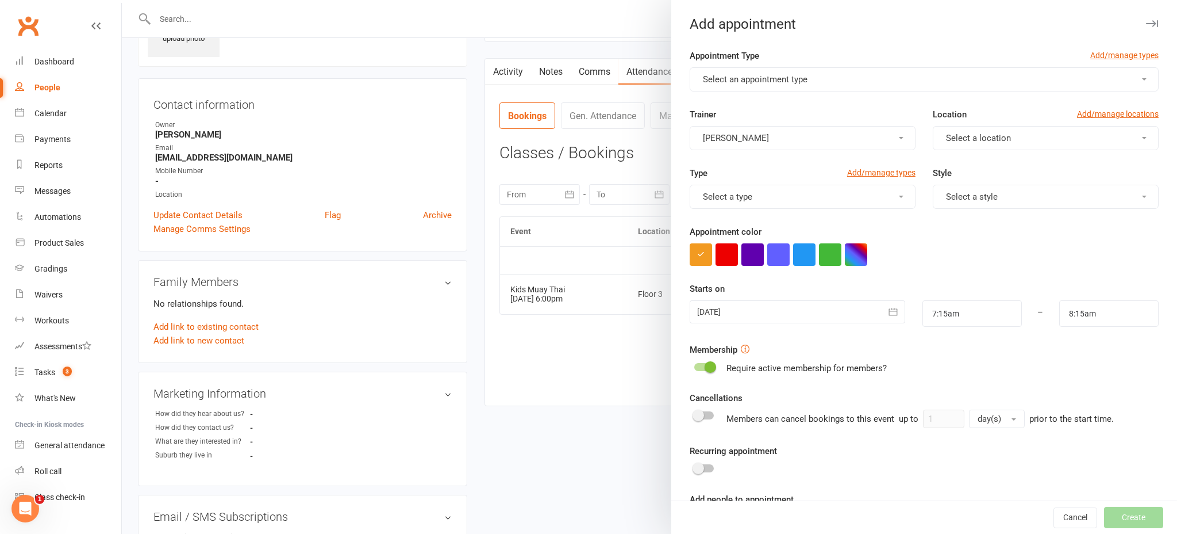
click at [625, 237] on div at bounding box center [650, 267] width 1056 height 534
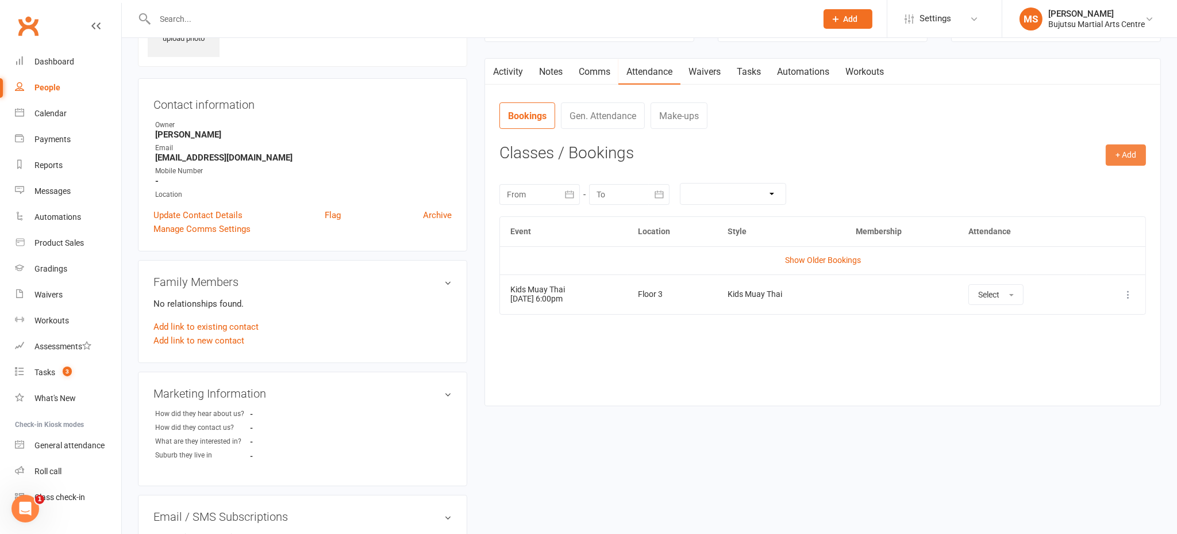
click at [1140, 150] on button "+ Add" at bounding box center [1126, 154] width 40 height 21
click at [1095, 176] on link "Book Event" at bounding box center [1089, 181] width 114 height 23
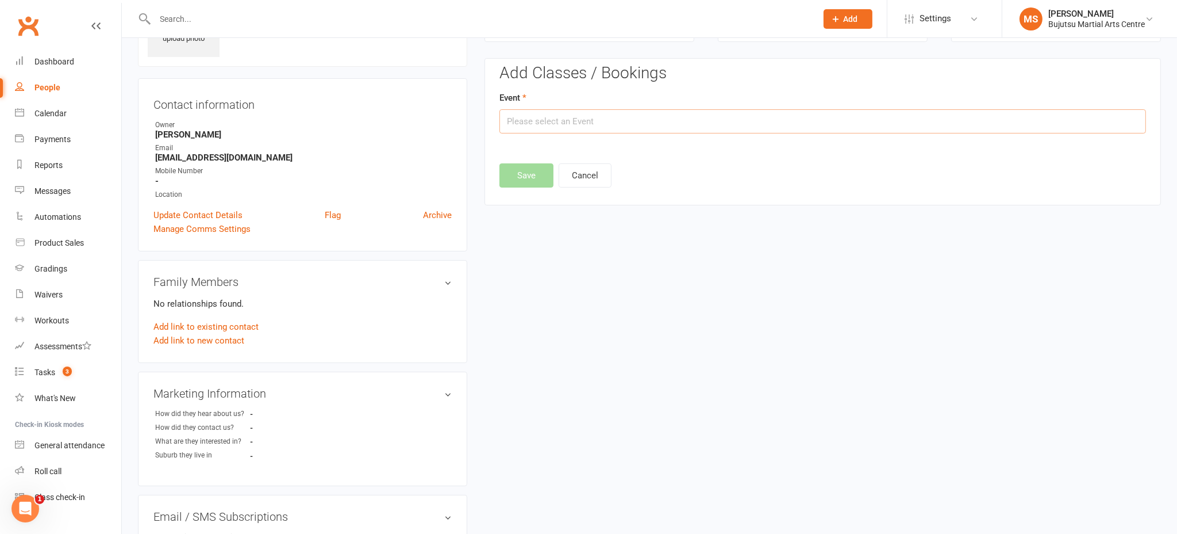
click at [705, 121] on input "text" at bounding box center [823, 121] width 647 height 24
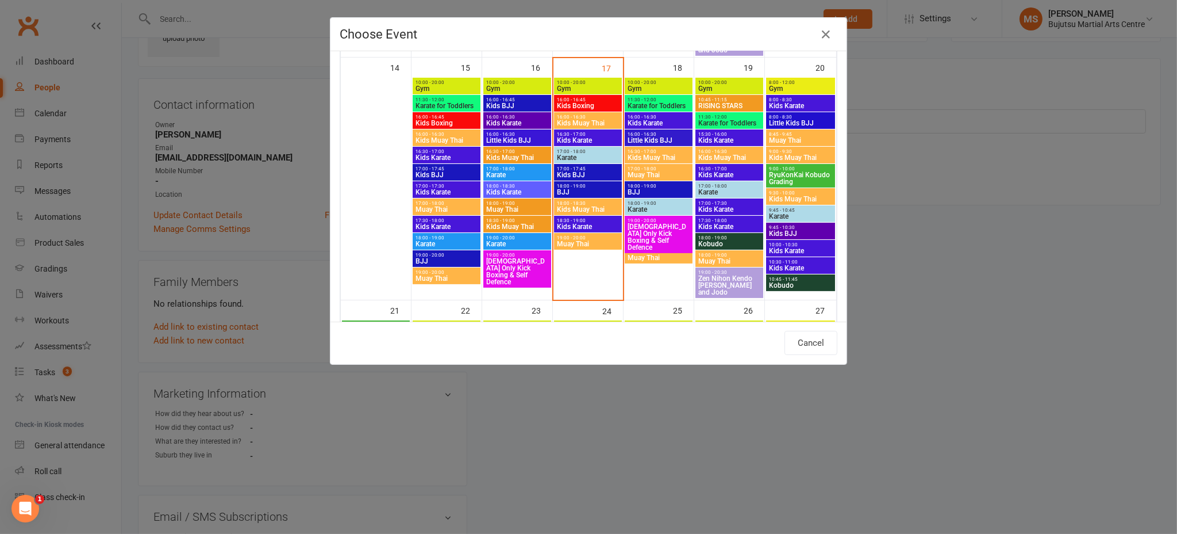
scroll to position [558, 0]
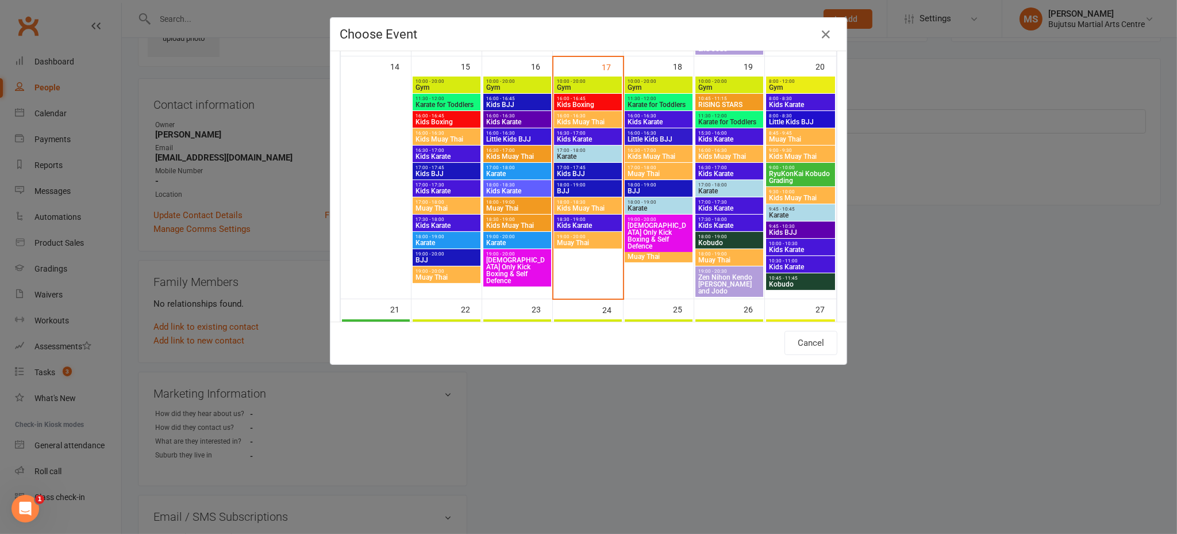
click at [587, 222] on span "Kids Karate" at bounding box center [588, 225] width 63 height 7
type input "Kids Karate - [DATE] 6:30:00 PM"
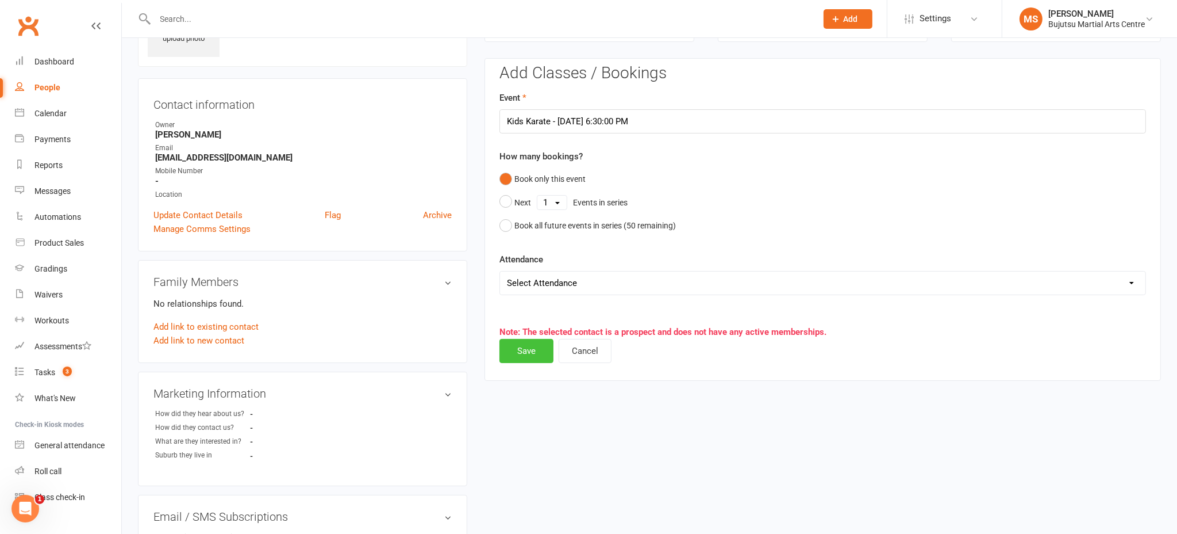
click at [530, 350] on button "Save" at bounding box center [527, 351] width 54 height 24
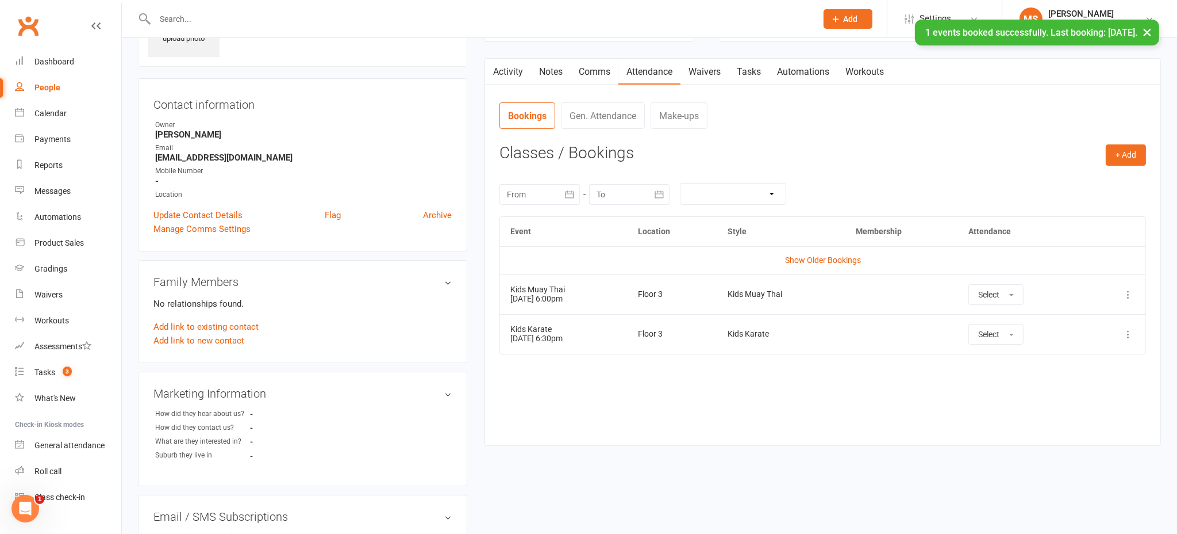
click at [51, 88] on div "People" at bounding box center [47, 87] width 26 height 9
select select "100"
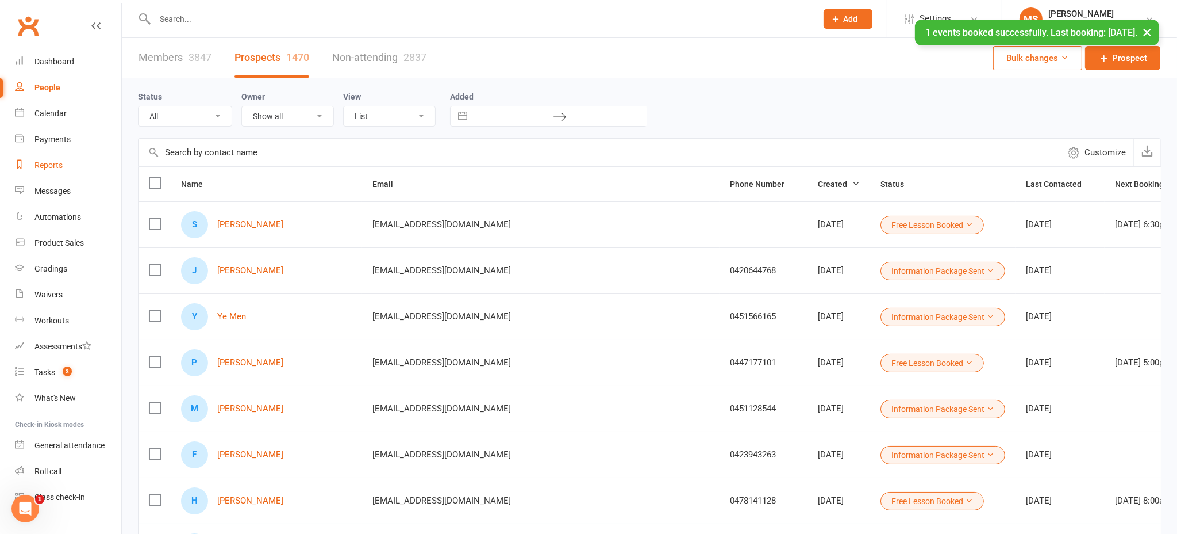
click at [64, 169] on link "Reports" at bounding box center [68, 165] width 106 height 26
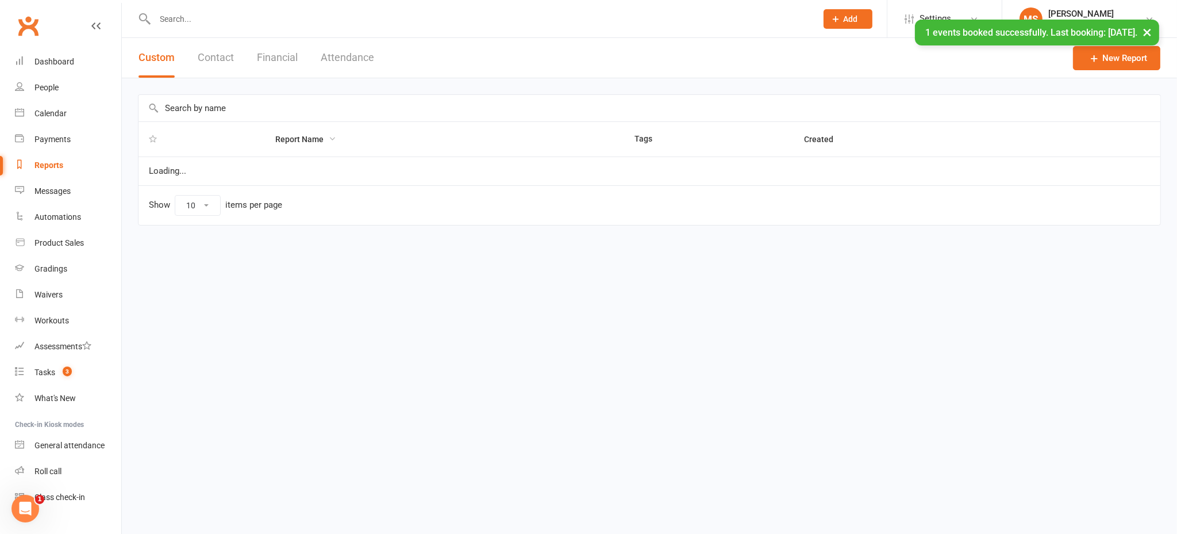
select select "100"
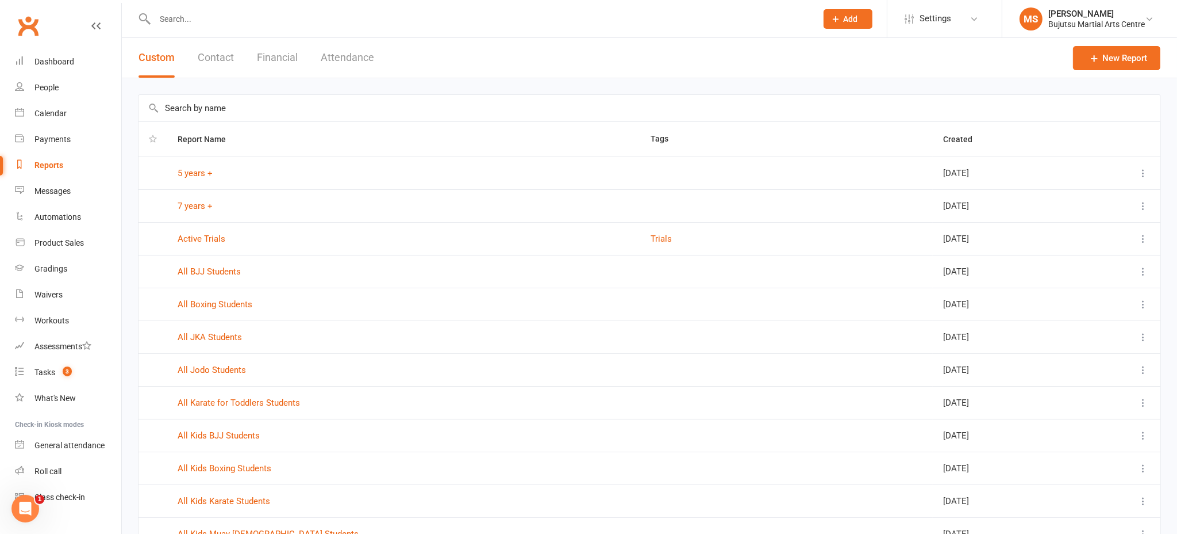
click at [345, 49] on button "Attendance" at bounding box center [347, 58] width 53 height 40
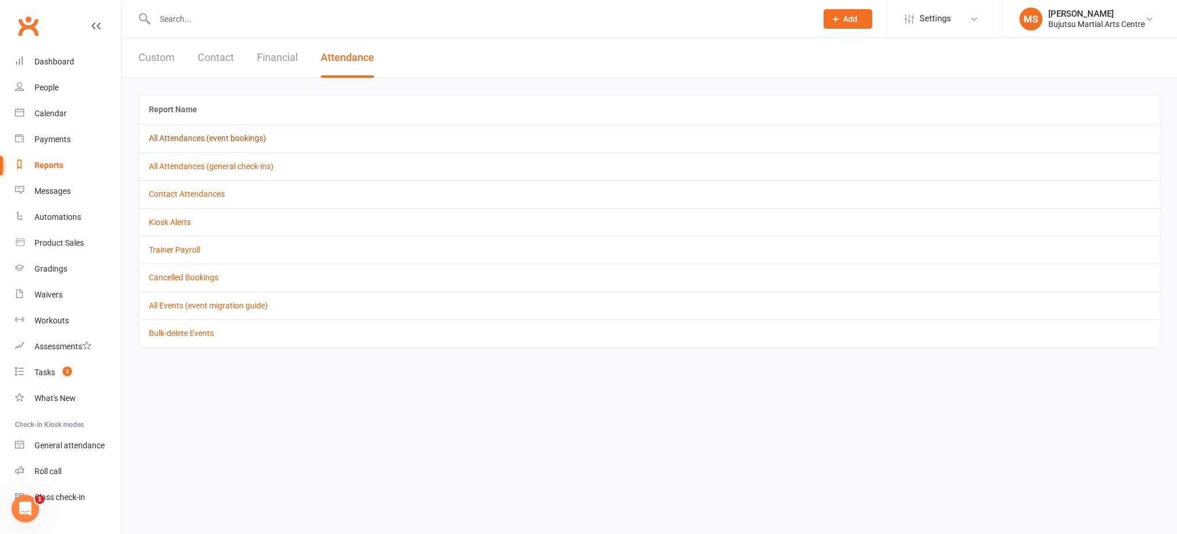
click at [258, 136] on link "All Attendances (event bookings)" at bounding box center [207, 137] width 117 height 9
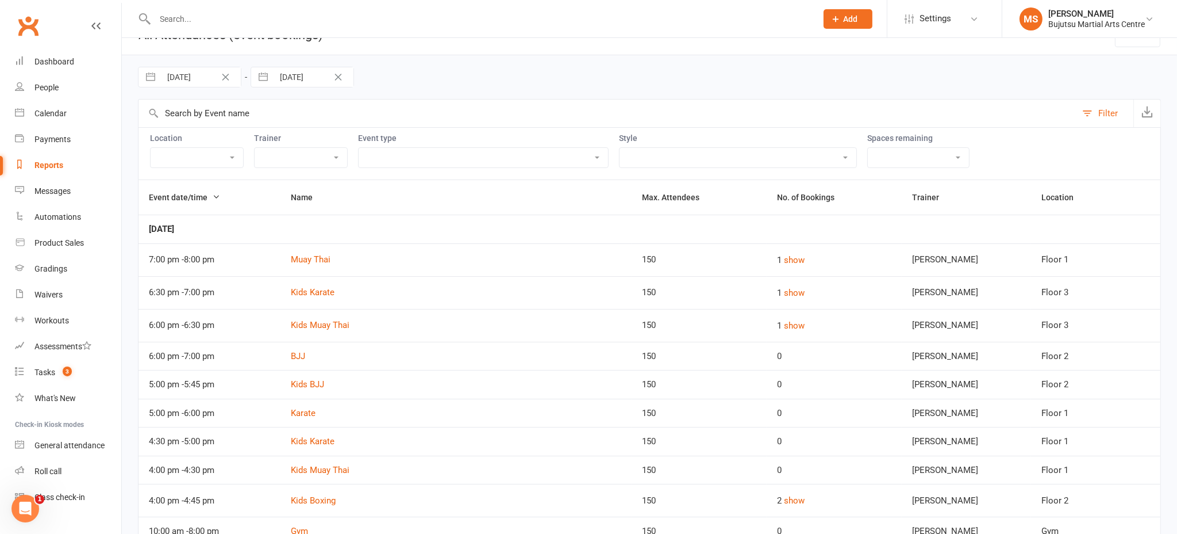
scroll to position [24, 0]
click at [796, 256] on button "show" at bounding box center [794, 259] width 21 height 14
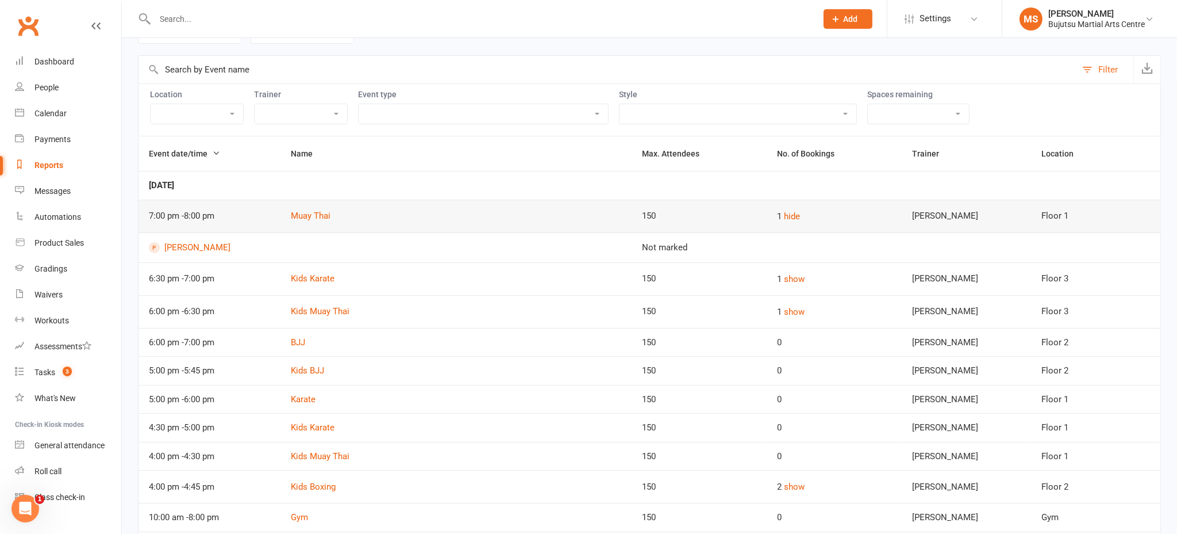
scroll to position [85, 0]
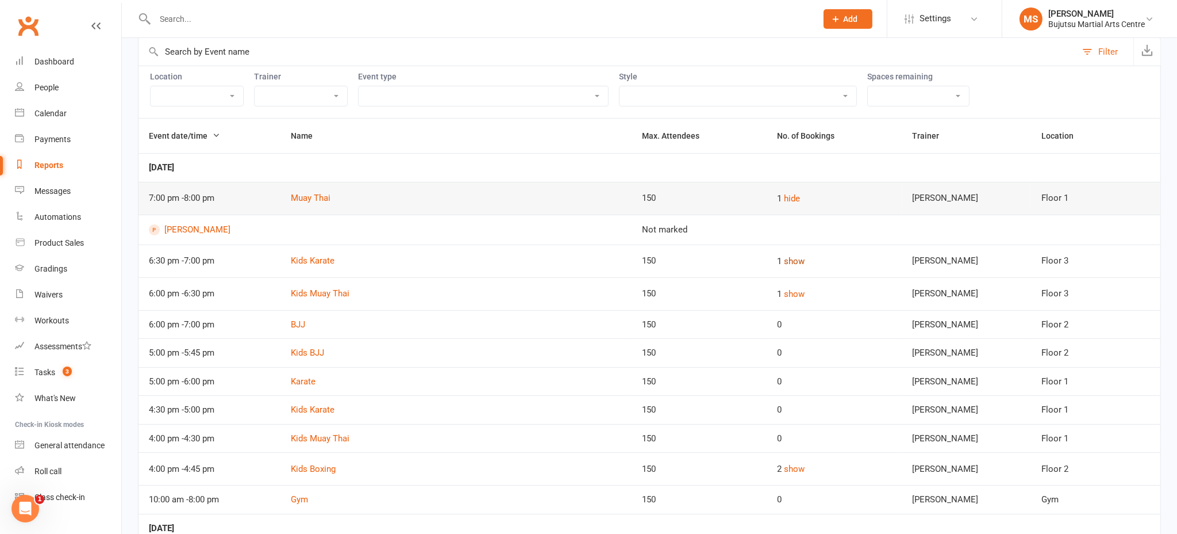
click at [788, 260] on button "show" at bounding box center [794, 261] width 21 height 14
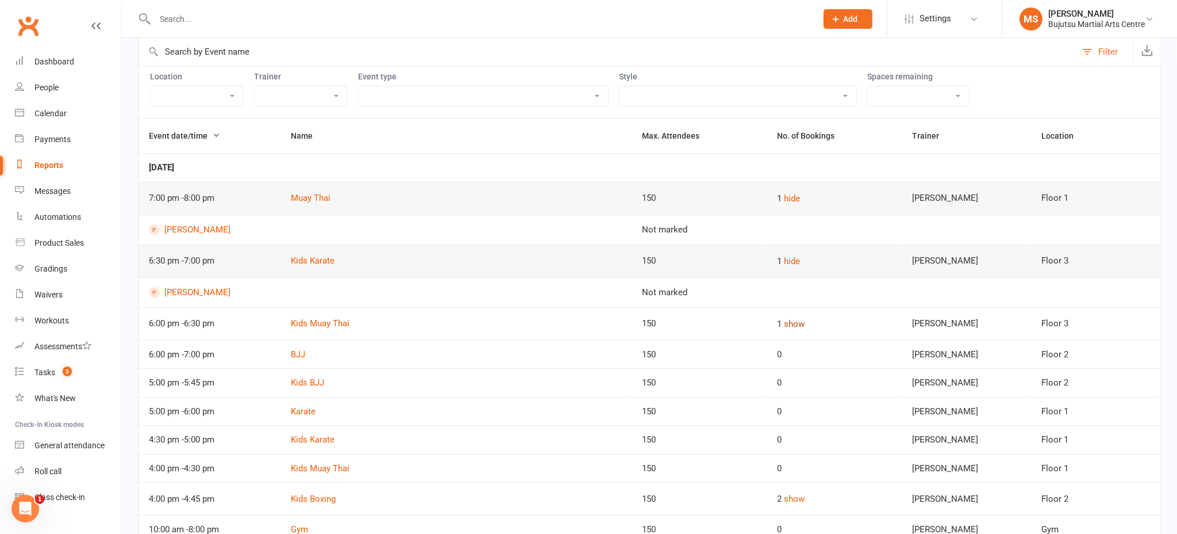
click at [787, 321] on button "show" at bounding box center [794, 324] width 21 height 14
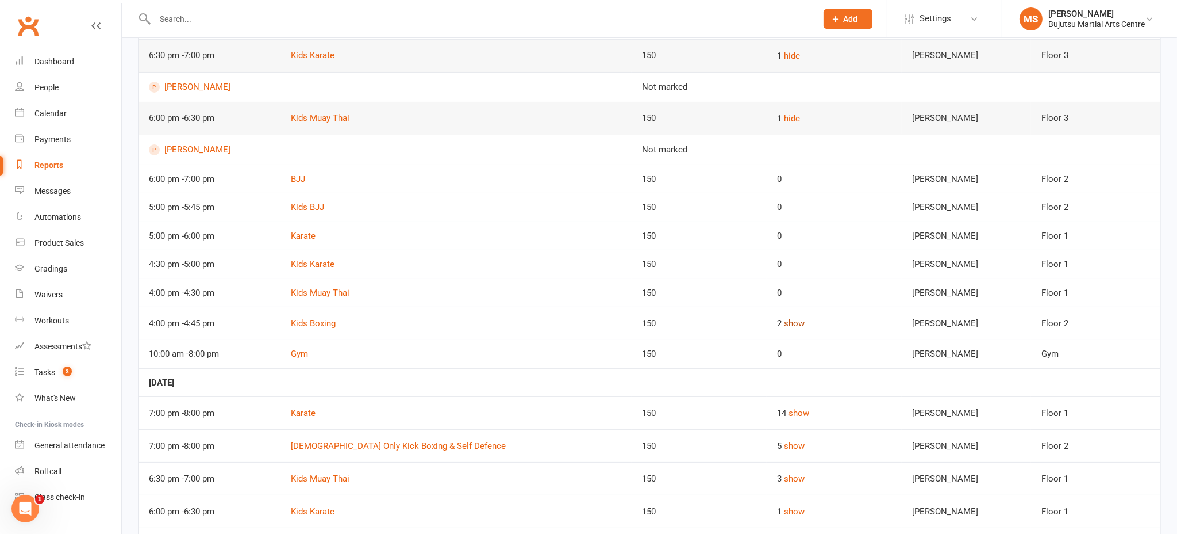
scroll to position [293, 0]
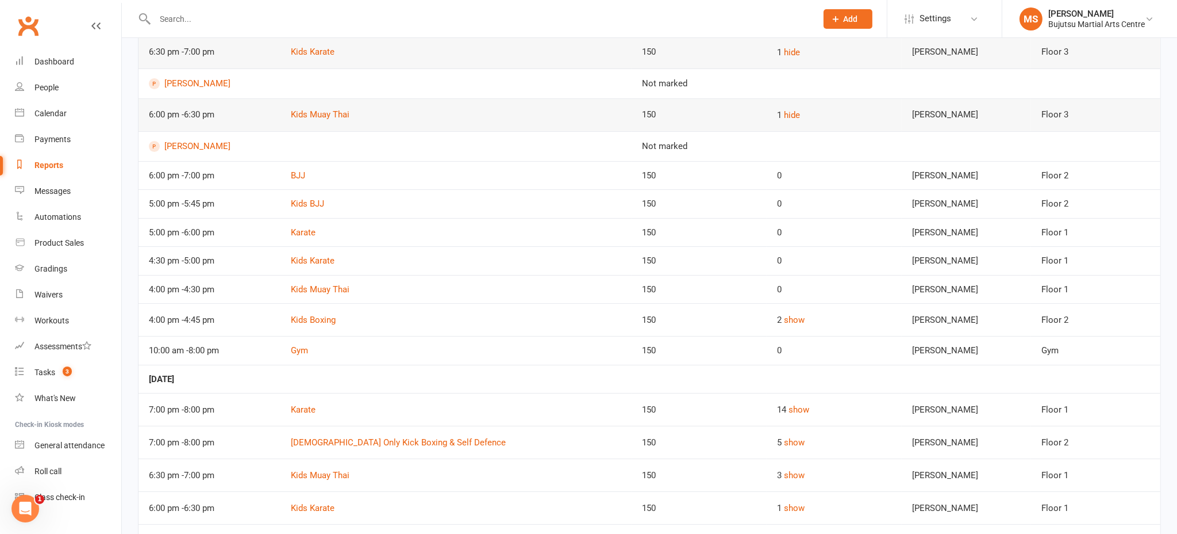
click at [792, 327] on td "2 show" at bounding box center [834, 319] width 135 height 33
click at [792, 319] on button "show" at bounding box center [794, 320] width 21 height 14
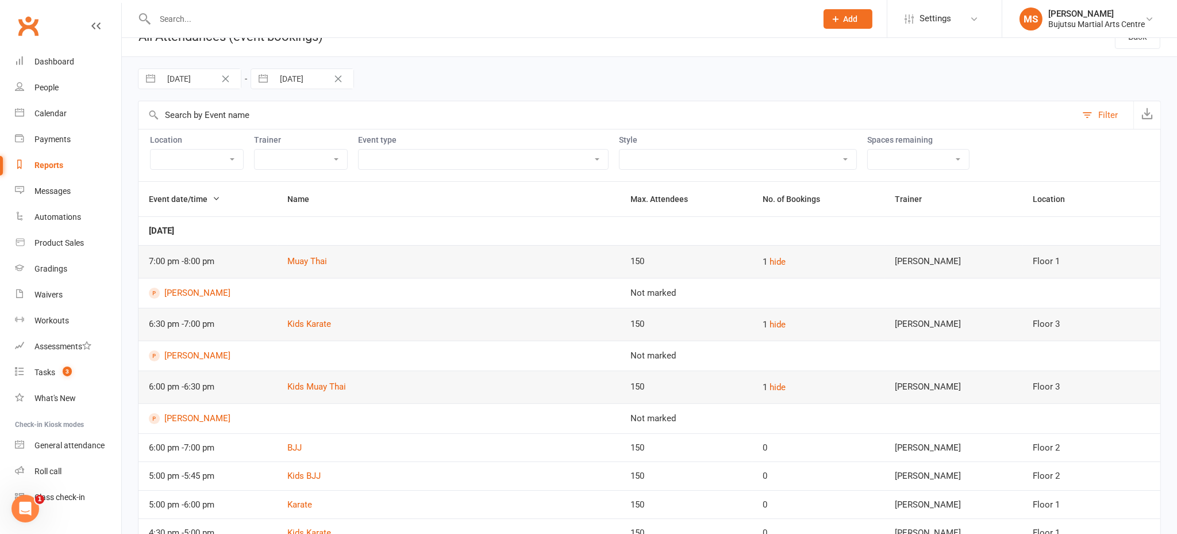
scroll to position [0, 0]
